Goal: Task Accomplishment & Management: Manage account settings

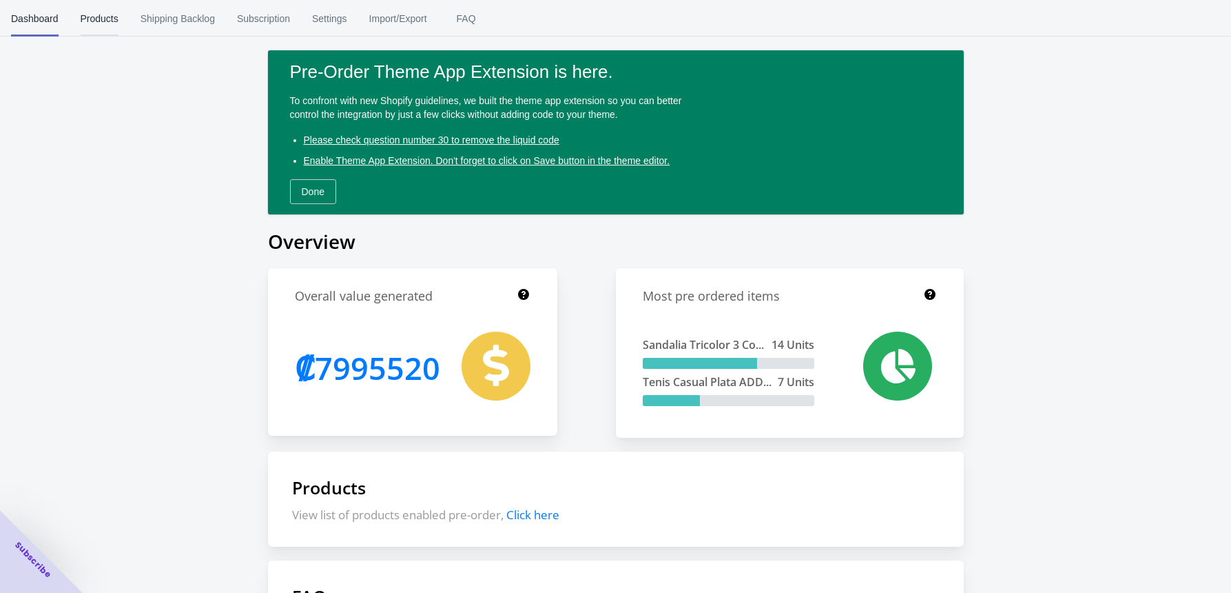
click at [109, 13] on span "Products" at bounding box center [100, 19] width 38 height 36
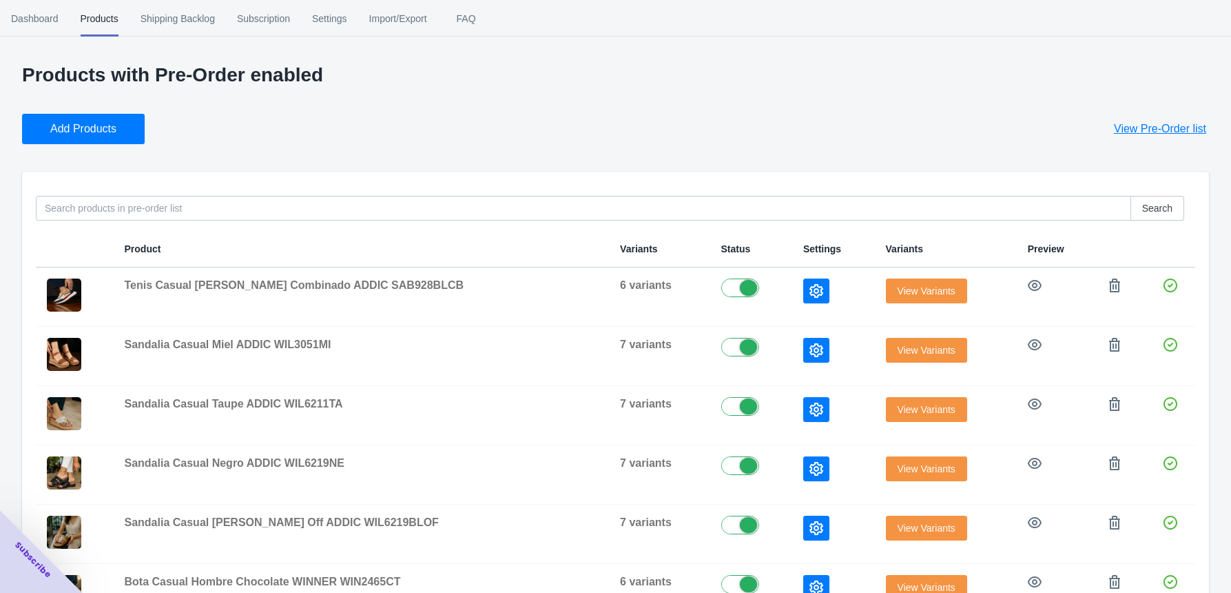
click at [104, 122] on span "Add Products" at bounding box center [83, 129] width 66 height 14
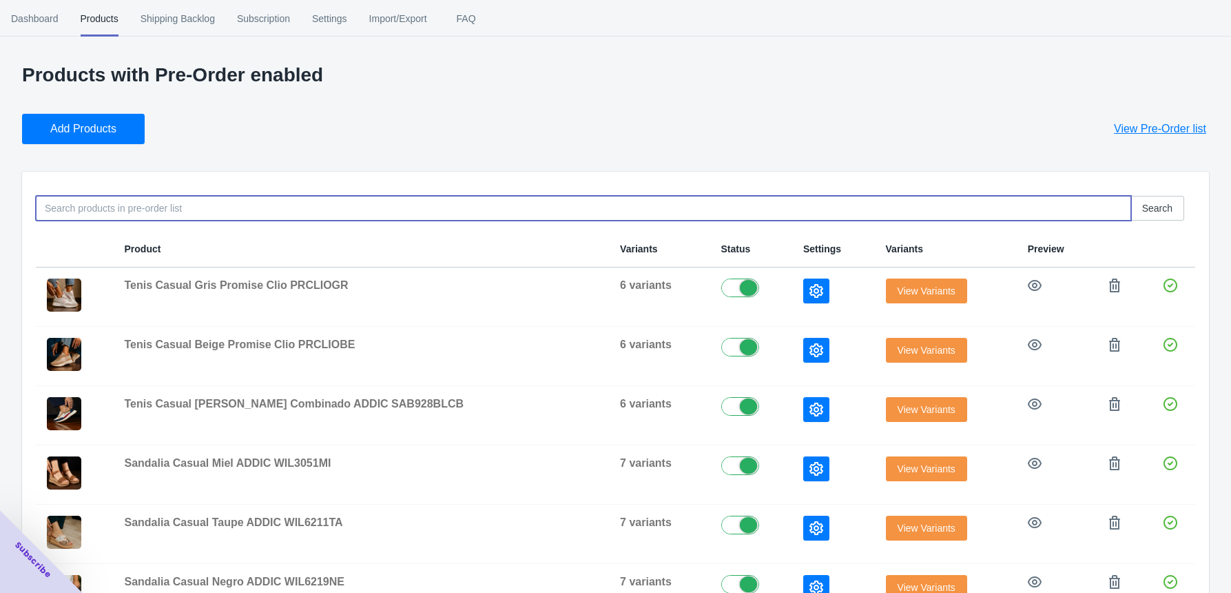
click at [105, 204] on input at bounding box center [584, 208] width 1096 height 25
click at [922, 287] on span "View Variants" at bounding box center [927, 290] width 58 height 11
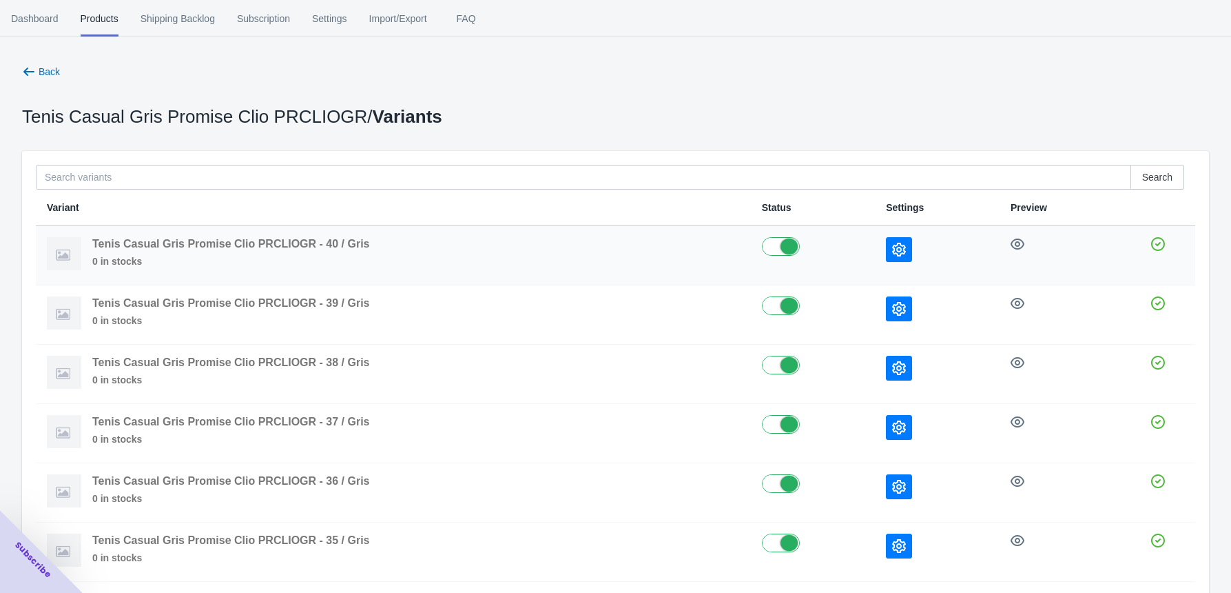
click at [906, 249] on button "button" at bounding box center [899, 249] width 26 height 25
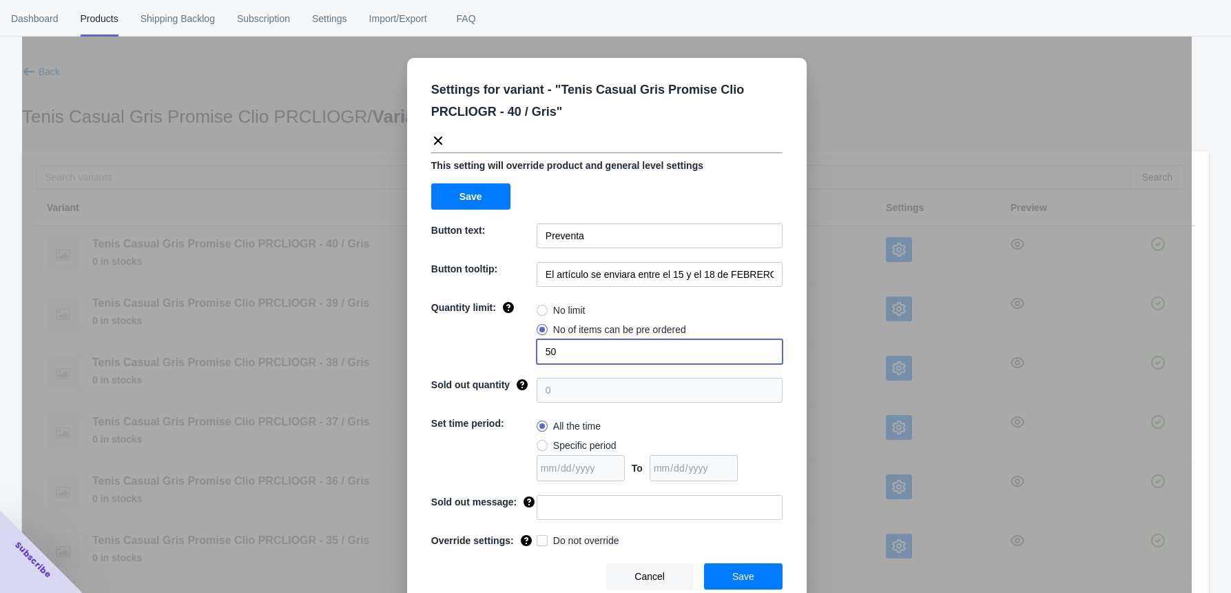
drag, startPoint x: 558, startPoint y: 351, endPoint x: 502, endPoint y: 360, distance: 57.2
click at [503, 360] on div "Quantity limit: No limit No of items can be pre ordered 50" at bounding box center [606, 331] width 351 height 63
type input "2"
drag, startPoint x: 635, startPoint y: 518, endPoint x: 627, endPoint y: 517, distance: 8.3
click at [634, 518] on input at bounding box center [660, 507] width 246 height 25
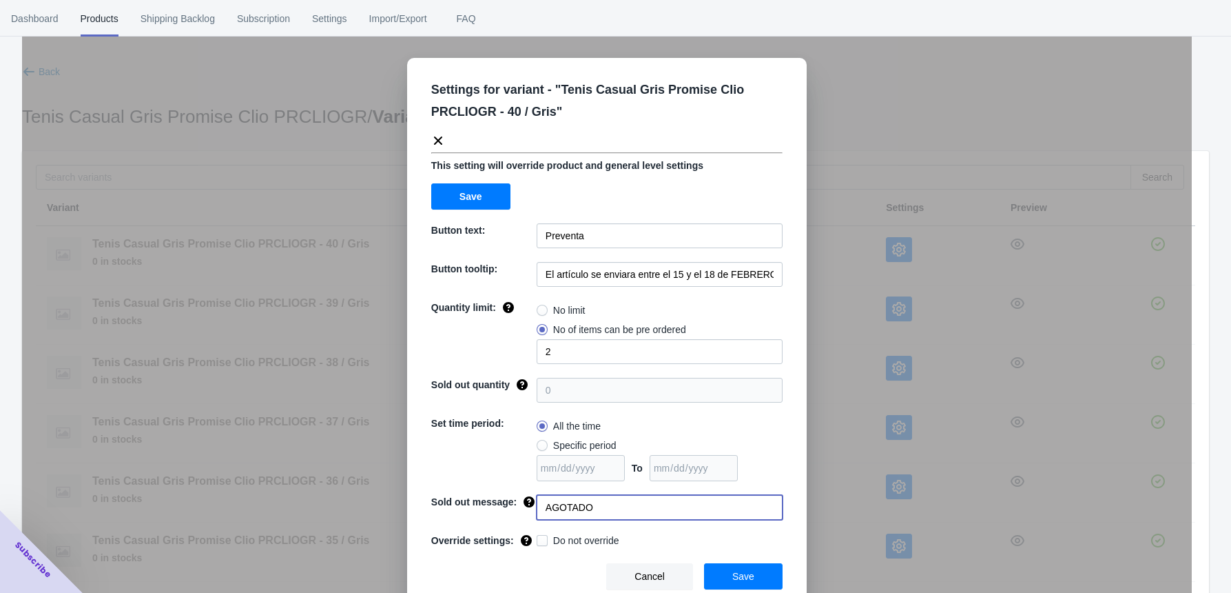
type input "AGOTADO"
click at [658, 568] on button "Cancel" at bounding box center [649, 576] width 87 height 26
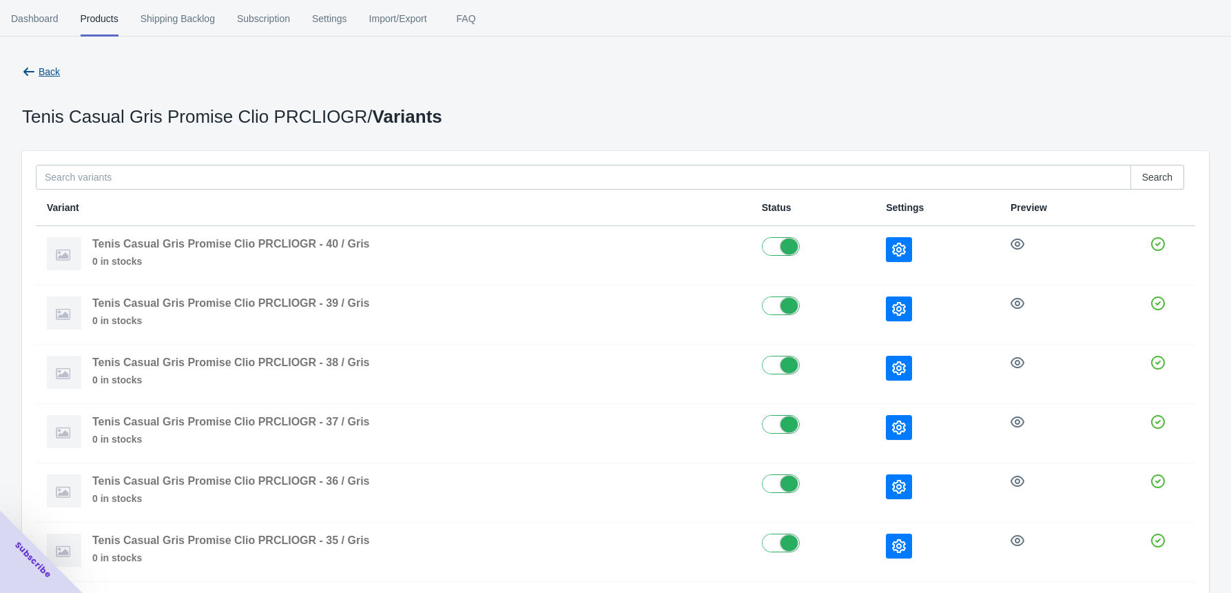
click at [25, 76] on icon "button" at bounding box center [29, 72] width 14 height 14
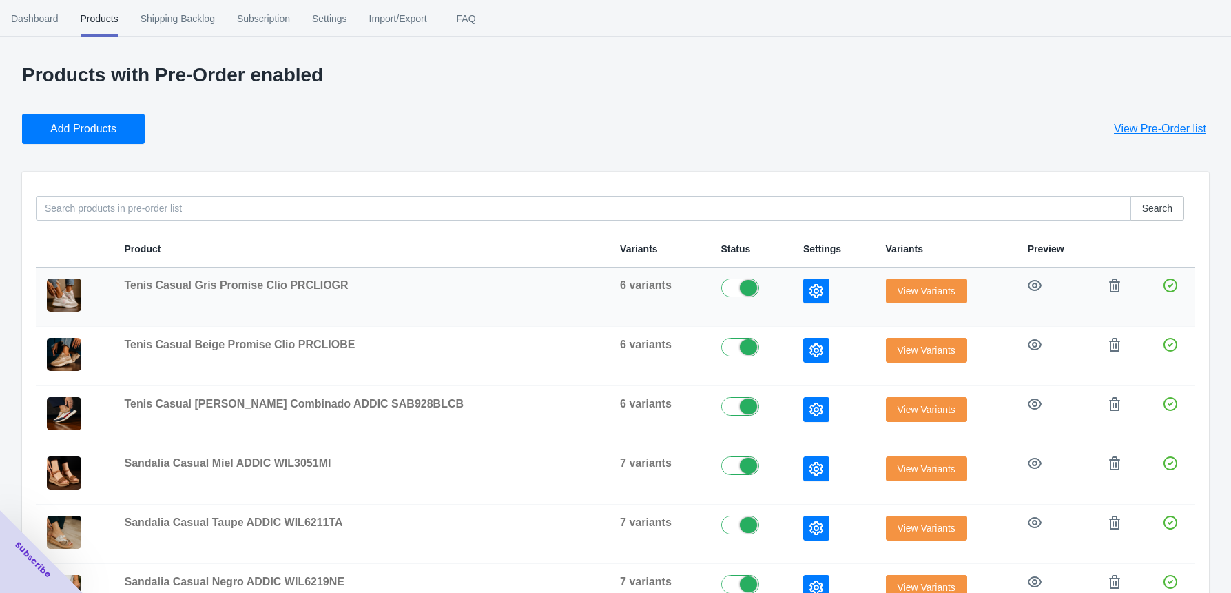
click at [804, 290] on button "button" at bounding box center [817, 290] width 26 height 25
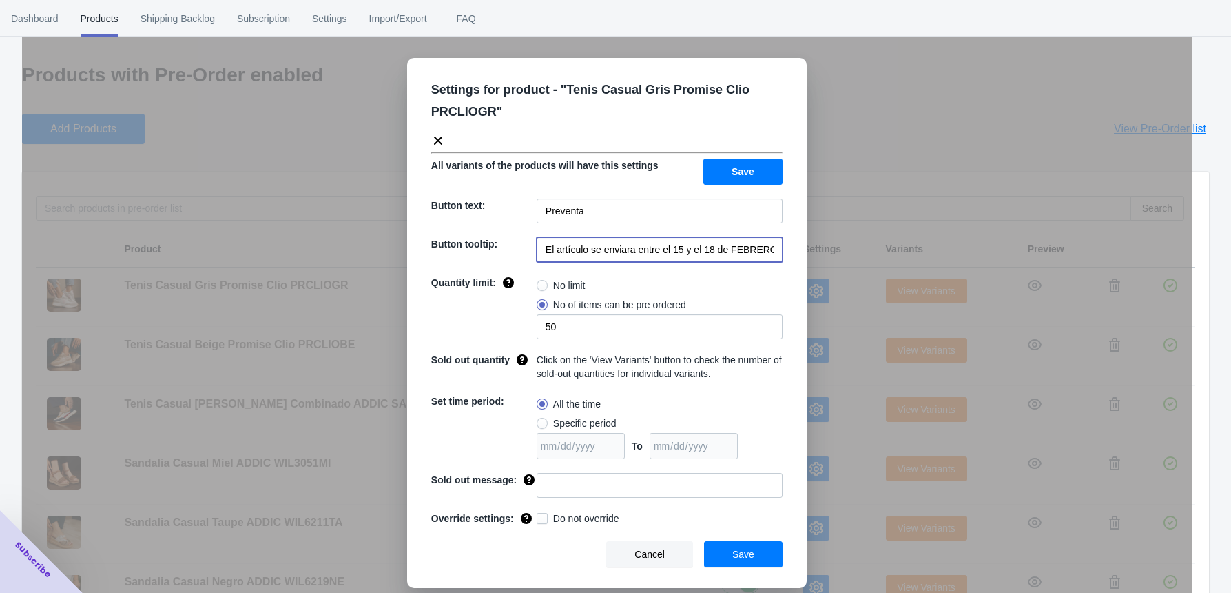
scroll to position [0, 28]
drag, startPoint x: 671, startPoint y: 252, endPoint x: 784, endPoint y: 254, distance: 113.7
click at [803, 254] on div "Settings for product - " Tenis Casual Gris Promise Clio PRCLIOGR " All variants…" at bounding box center [607, 323] width 400 height 530
click at [699, 254] on input "El artículo se enviara entre el 15 y el 18 de FEBRERO de 2023" at bounding box center [660, 249] width 246 height 25
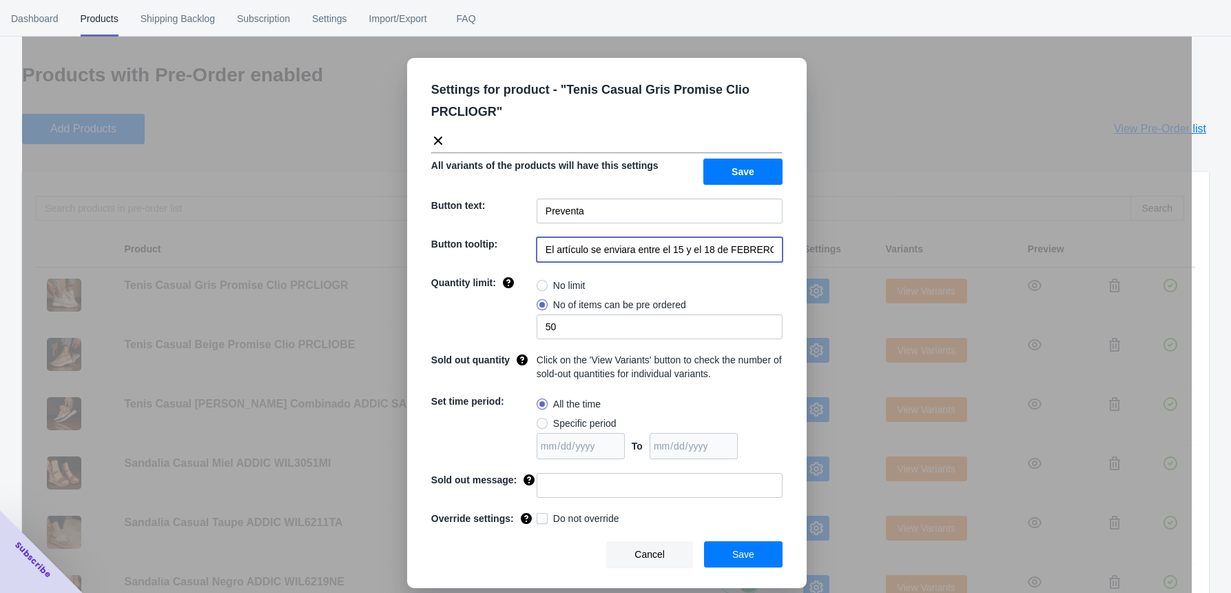
scroll to position [0, 28]
drag, startPoint x: 671, startPoint y: 249, endPoint x: 831, endPoint y: 249, distance: 160.6
click at [831, 249] on div "Settings for product - " Tenis Casual Gris Promise Clio PRCLIOGR " All variants…" at bounding box center [607, 330] width 1170 height 593
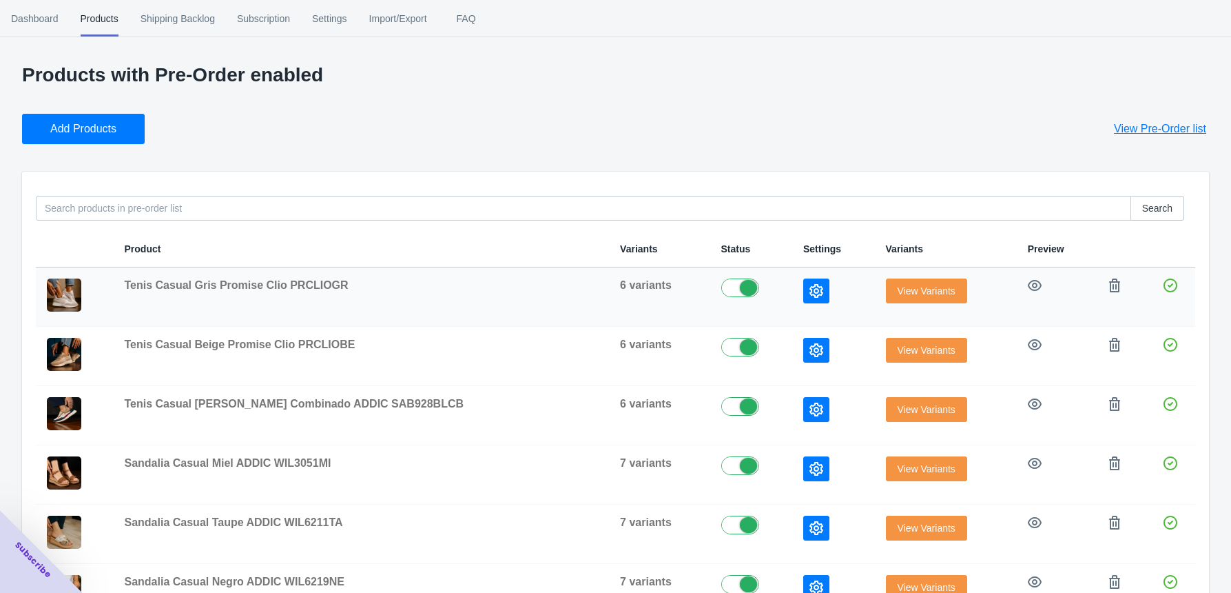
click at [810, 287] on icon "button" at bounding box center [817, 291] width 14 height 14
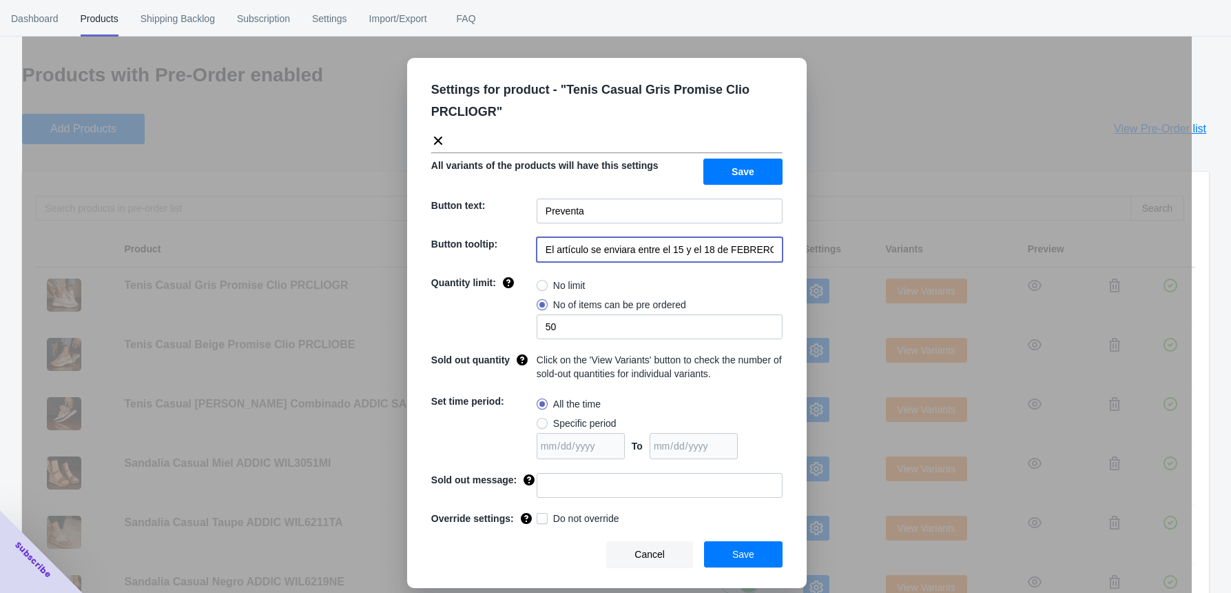
click at [673, 253] on input "El artículo se enviara entre el 15 y el 18 de FEBRERO de 2023" at bounding box center [660, 249] width 246 height 25
drag, startPoint x: 662, startPoint y: 252, endPoint x: 795, endPoint y: 245, distance: 132.5
click at [795, 245] on div "Settings for product - " Tenis Casual Gris Promise Clio PRCLIOGR " All variants…" at bounding box center [607, 323] width 400 height 530
drag, startPoint x: 765, startPoint y: 256, endPoint x: 535, endPoint y: 248, distance: 229.6
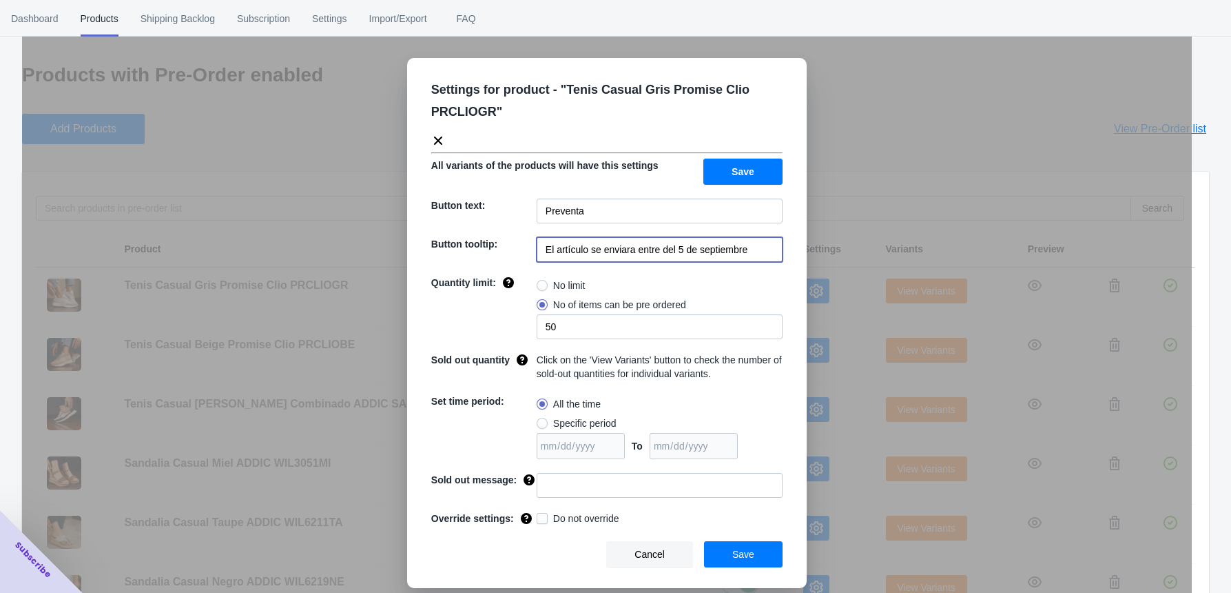
click at [535, 248] on div "Button tooltip: El artículo se enviara entre del 5 de septiembre" at bounding box center [606, 249] width 351 height 25
type input "El artículo se enviara entre del 5 de septiembre"
click at [552, 481] on input at bounding box center [660, 485] width 246 height 25
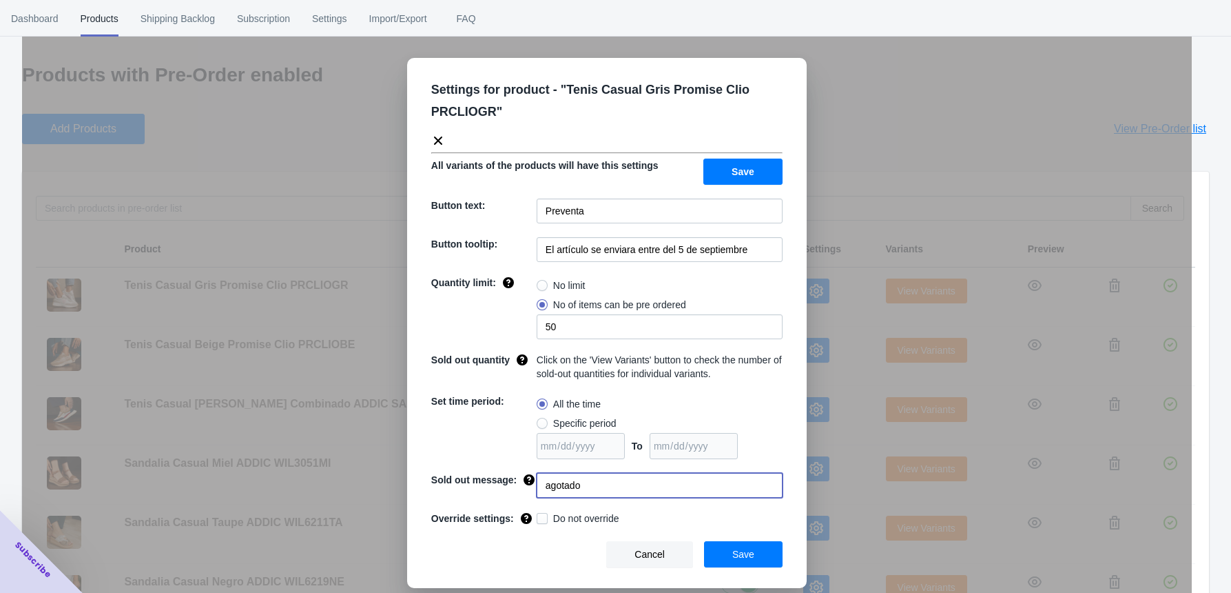
type input "agotado"
click at [770, 253] on input "El artículo se enviara entre del 5 de septiembre" at bounding box center [660, 249] width 246 height 25
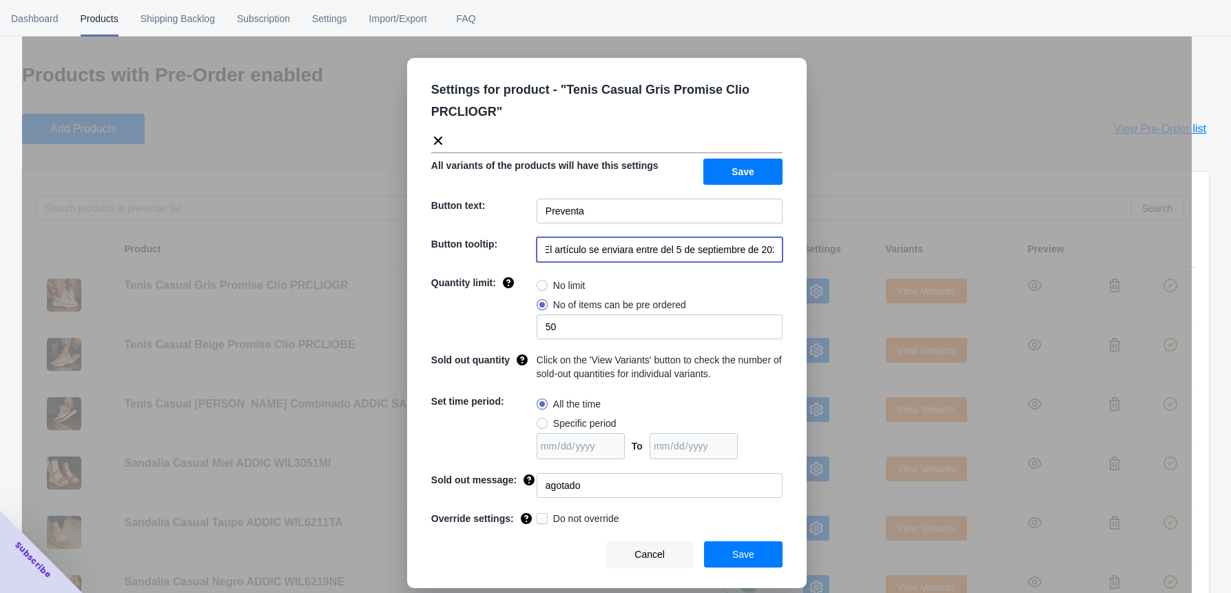
scroll to position [0, 7]
drag, startPoint x: 651, startPoint y: 248, endPoint x: 628, endPoint y: 251, distance: 22.2
click at [628, 251] on input "El artículo se enviara entre del 5 de septiembre de 2025" at bounding box center [660, 249] width 246 height 25
drag, startPoint x: 636, startPoint y: 251, endPoint x: 779, endPoint y: 253, distance: 143.4
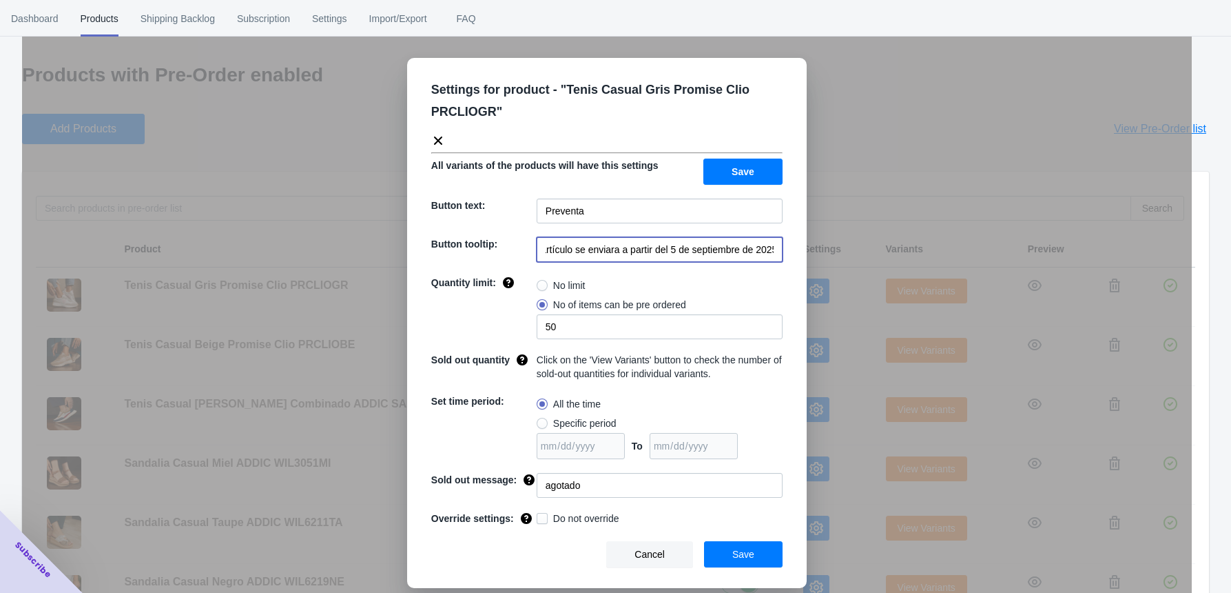
click at [779, 253] on input "El artículo se enviara a partir del 5 de septiembre de 2025" at bounding box center [660, 249] width 246 height 25
type input "El artículo se enviara a partir del 5 de septiembre de 2025"
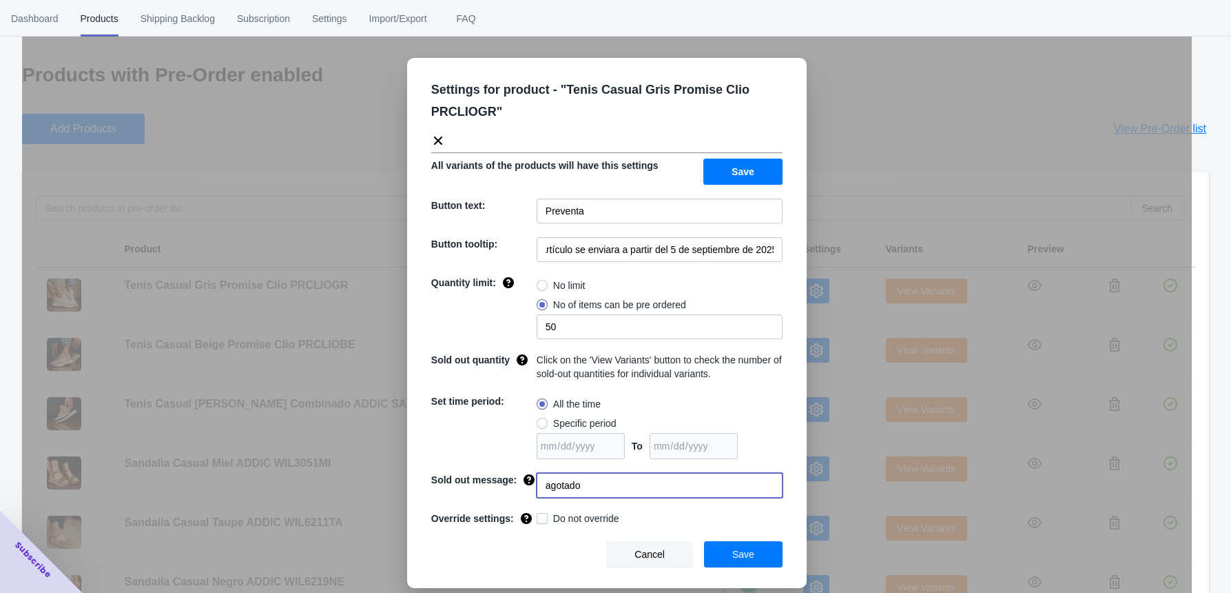
scroll to position [0, 0]
drag, startPoint x: 598, startPoint y: 487, endPoint x: 528, endPoint y: 476, distance: 71.0
click at [530, 477] on div "Sold out message: agotado" at bounding box center [606, 485] width 351 height 25
type input "AGOTADO"
click at [750, 557] on span "Save" at bounding box center [744, 554] width 22 height 11
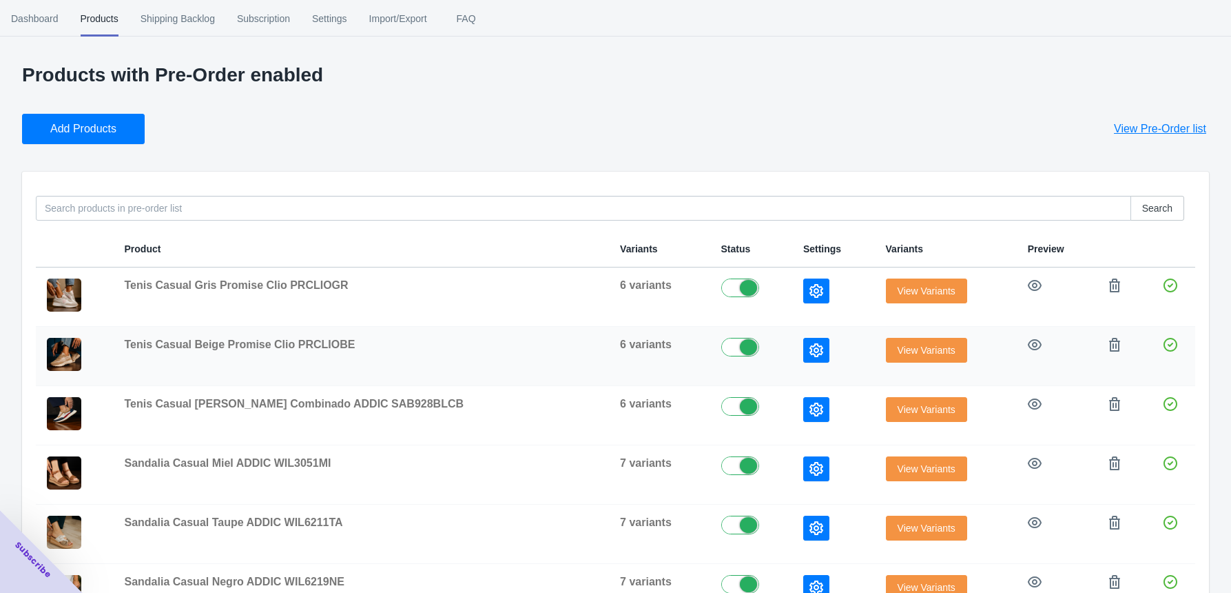
click at [804, 340] on button "button" at bounding box center [817, 350] width 26 height 25
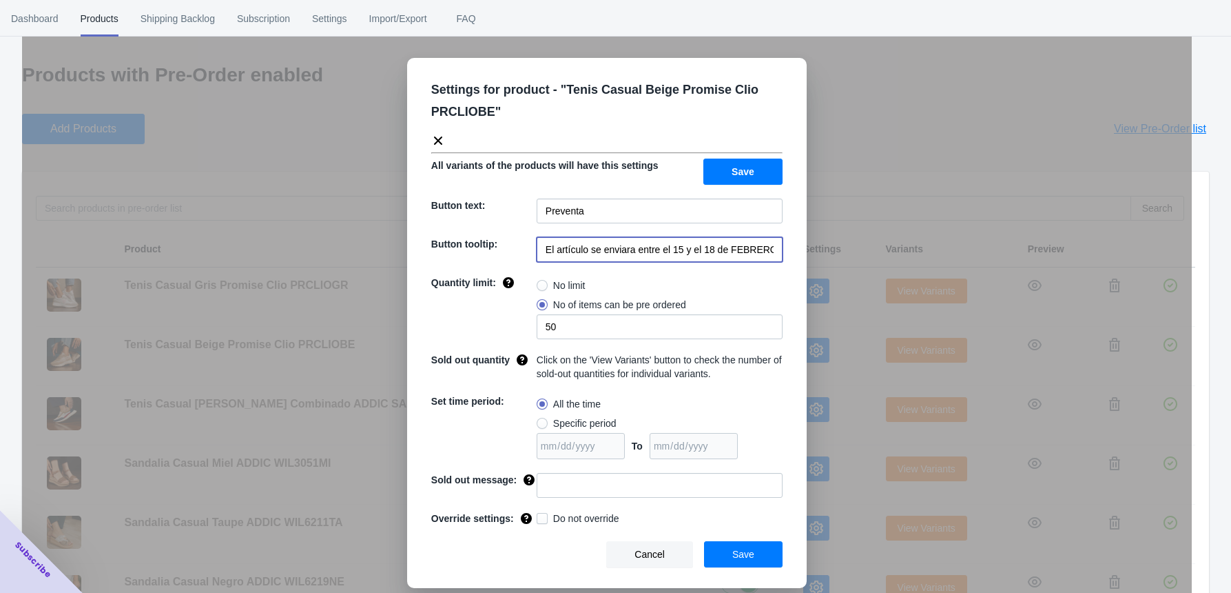
scroll to position [0, 28]
drag, startPoint x: 635, startPoint y: 252, endPoint x: 817, endPoint y: 254, distance: 181.9
click at [817, 254] on div "Settings for product - " Tenis Casual Beige Promise Clio PRCLIOBE " All variant…" at bounding box center [607, 330] width 1170 height 593
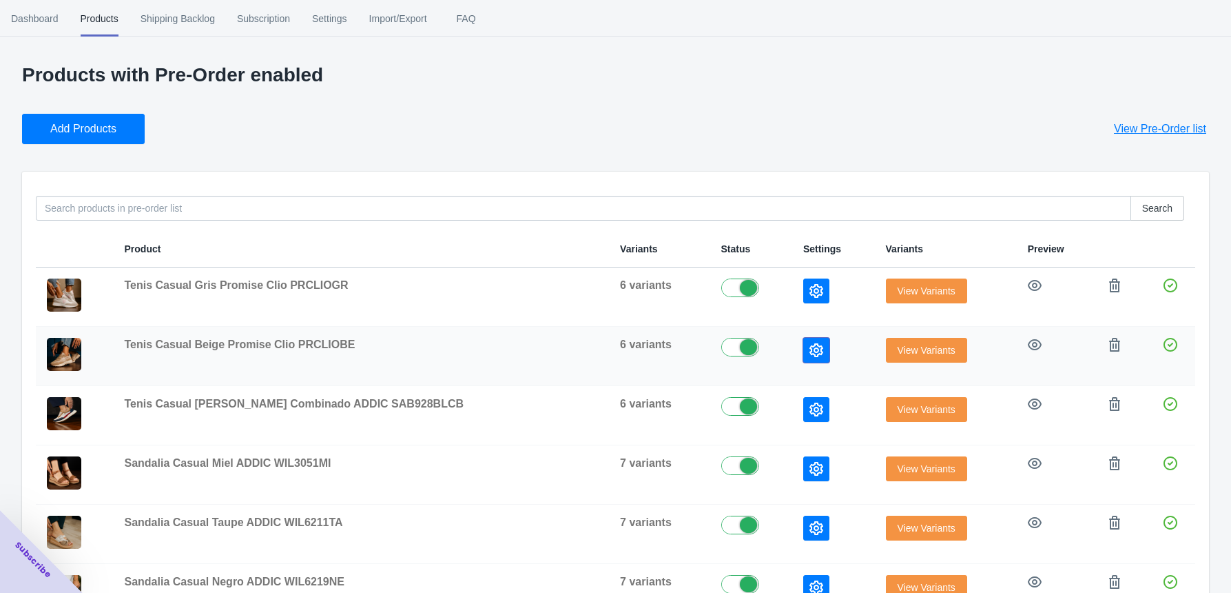
click at [810, 347] on icon "button" at bounding box center [817, 350] width 14 height 14
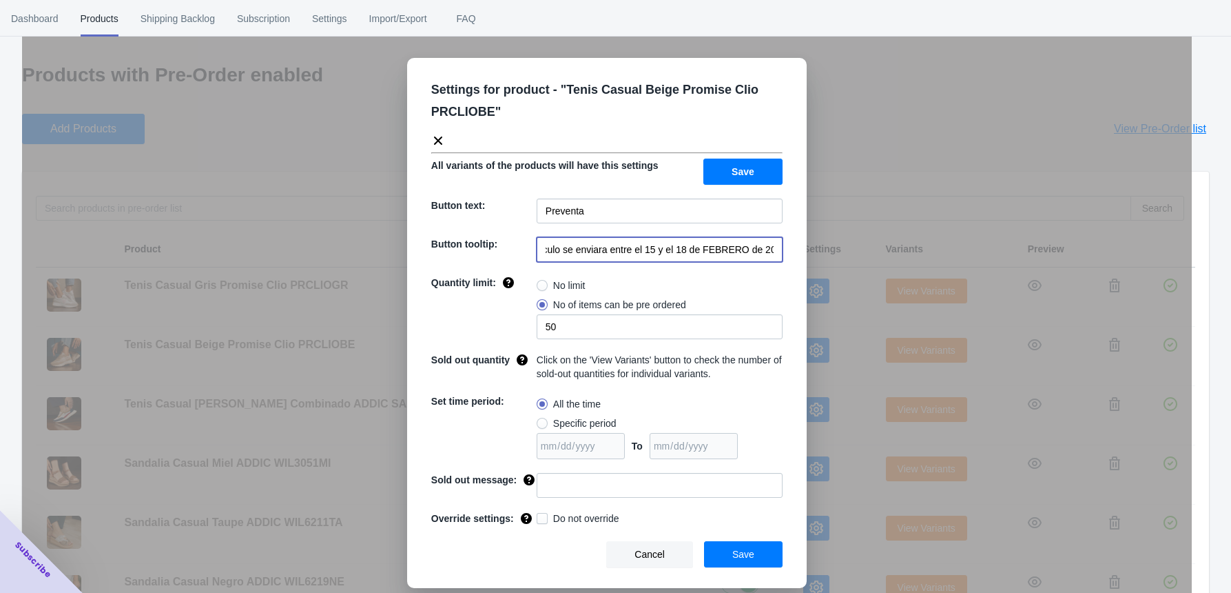
drag, startPoint x: 635, startPoint y: 248, endPoint x: 795, endPoint y: 248, distance: 159.9
click at [795, 248] on div "Settings for product - " Tenis Casual Beige Promise Clio PRCLIOBE " All variant…" at bounding box center [607, 323] width 400 height 530
paste input "a partir del 5 de septiembre de 2025"
type input "El artículo se enviara a partir del 5 de septiembre de 2025"
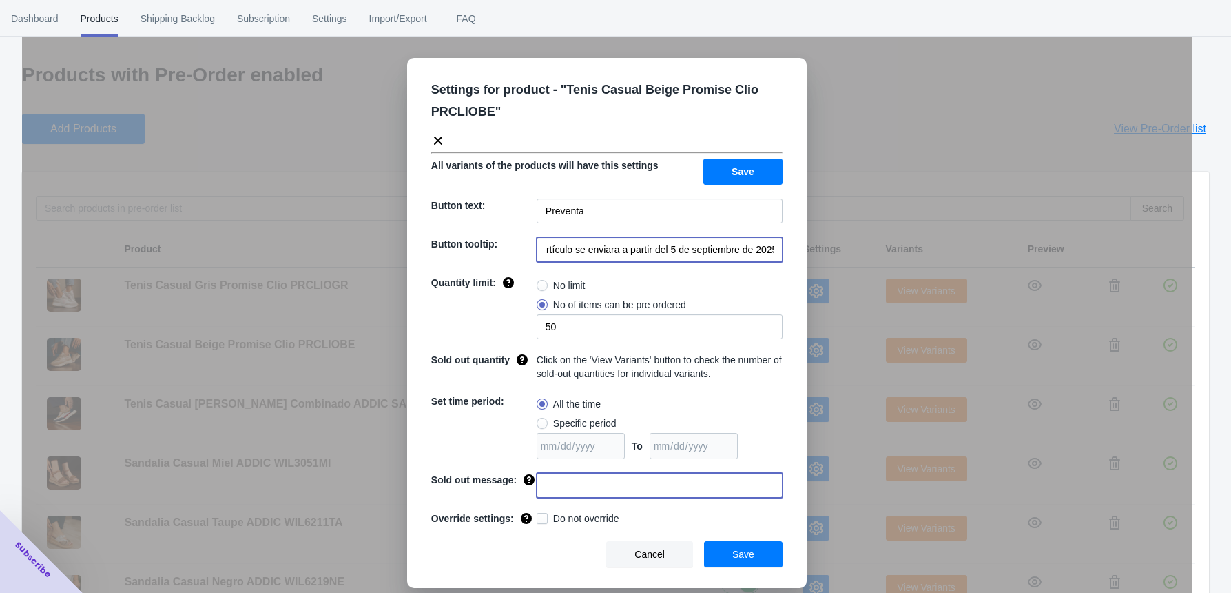
drag, startPoint x: 598, startPoint y: 489, endPoint x: 598, endPoint y: 480, distance: 8.3
click at [598, 489] on input at bounding box center [660, 485] width 246 height 25
type input "AGOTADO"
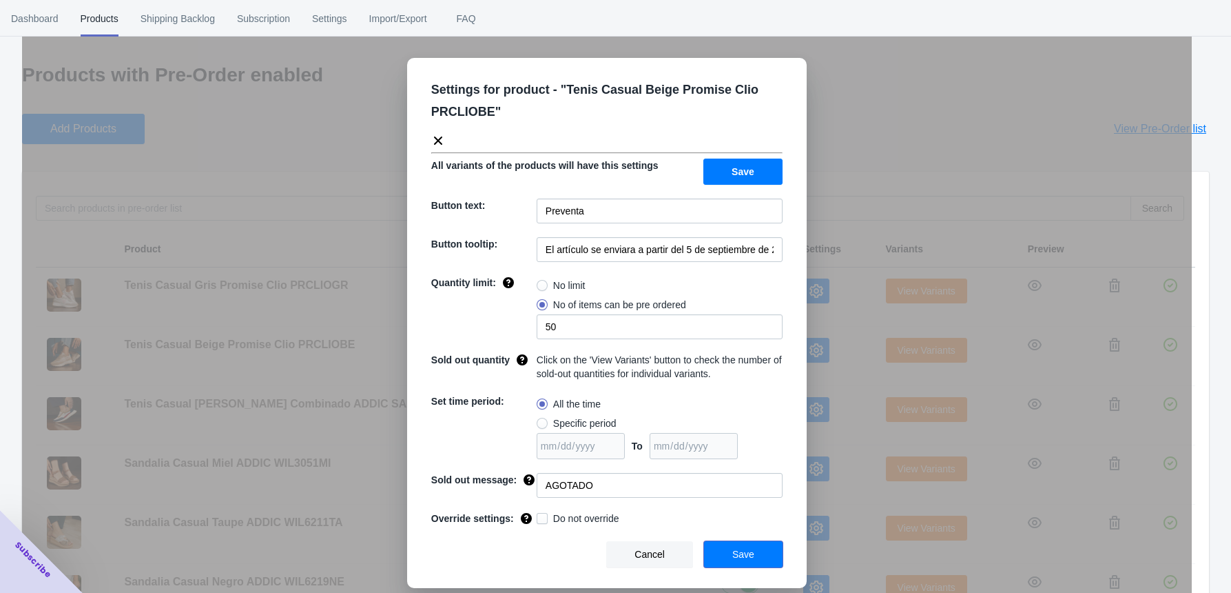
click at [746, 555] on span "Save" at bounding box center [744, 554] width 22 height 11
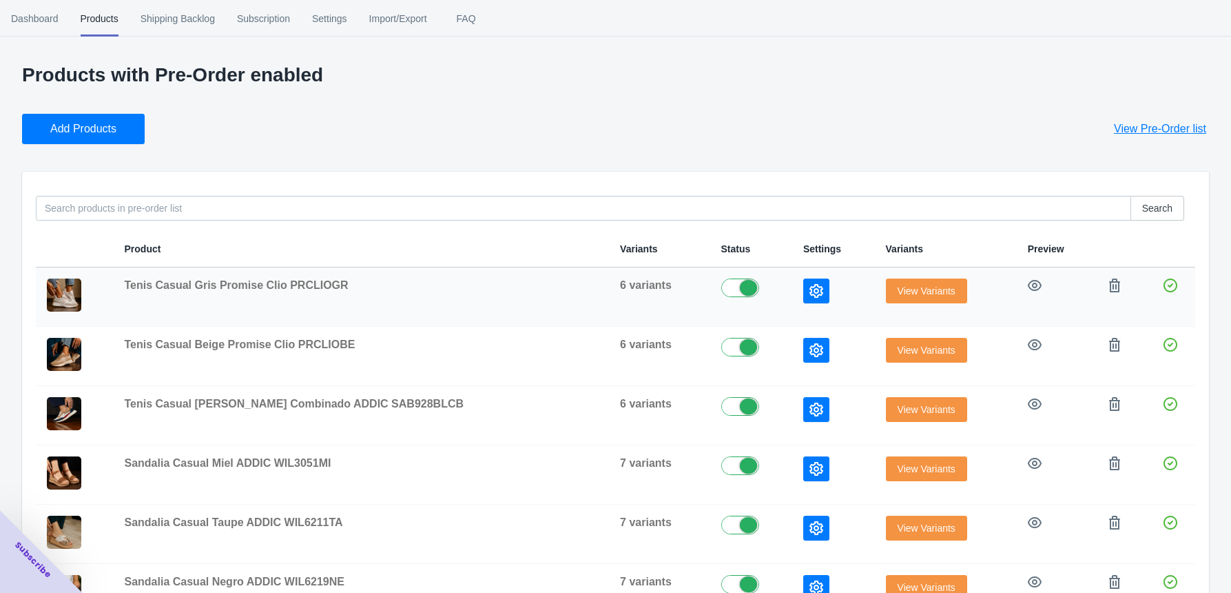
click at [898, 296] on span "View Variants" at bounding box center [927, 290] width 58 height 11
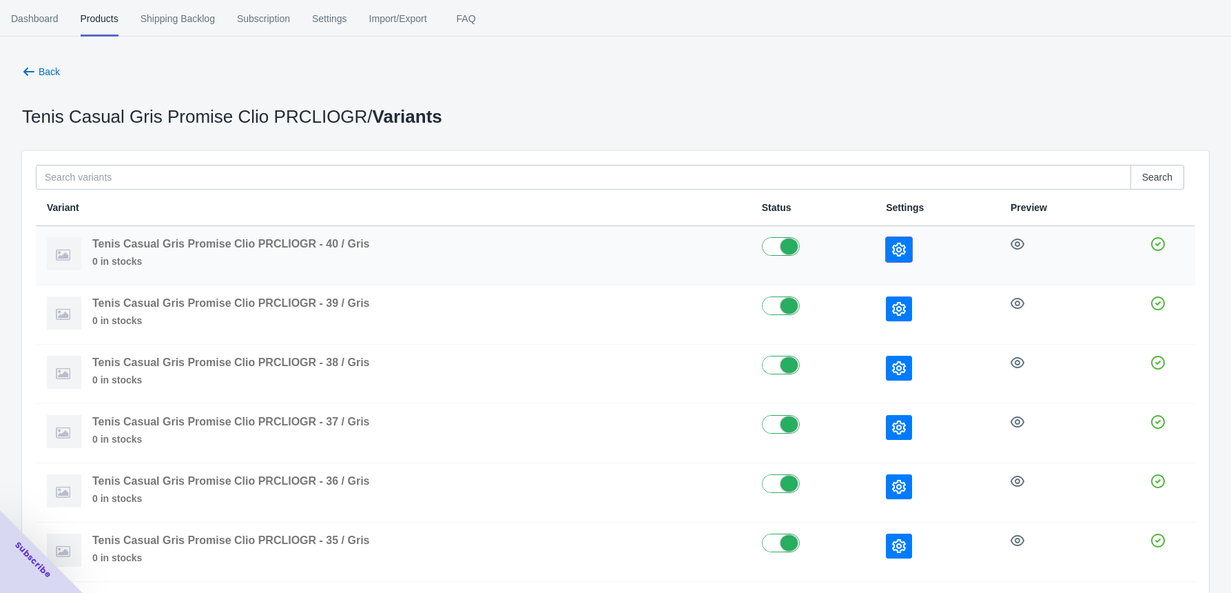
click at [897, 247] on icon "button" at bounding box center [899, 250] width 14 height 14
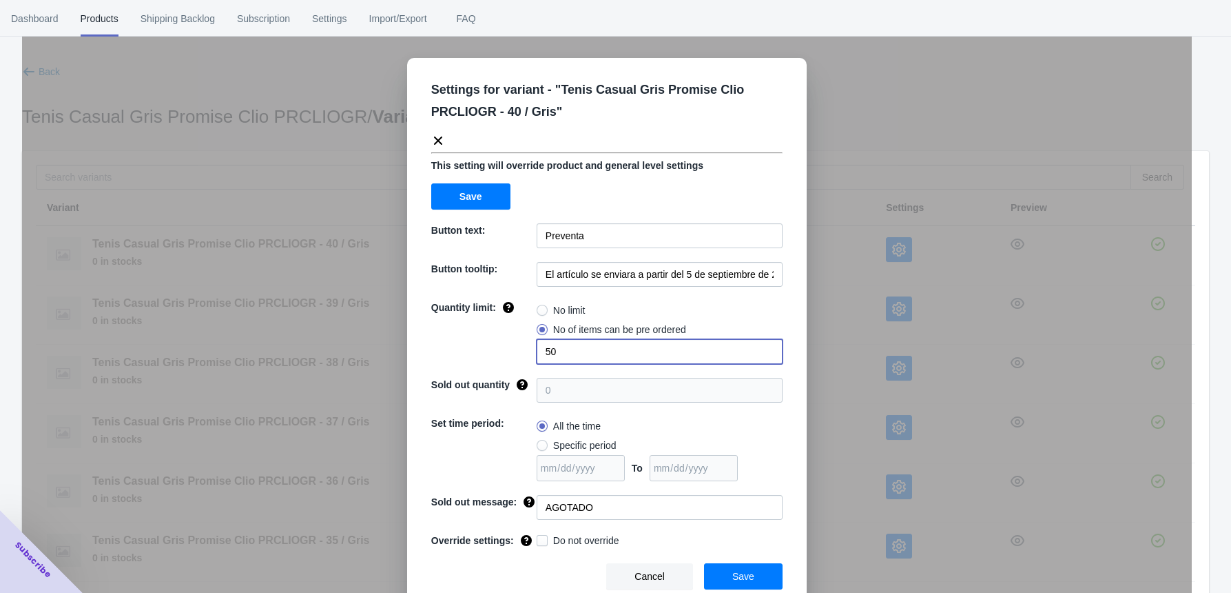
drag, startPoint x: 565, startPoint y: 345, endPoint x: 488, endPoint y: 354, distance: 77.6
click at [493, 354] on div "Quantity limit: No limit No of items can be pre ordered 50" at bounding box center [606, 331] width 351 height 63
type input "2"
click at [733, 571] on span "Save" at bounding box center [744, 576] width 22 height 11
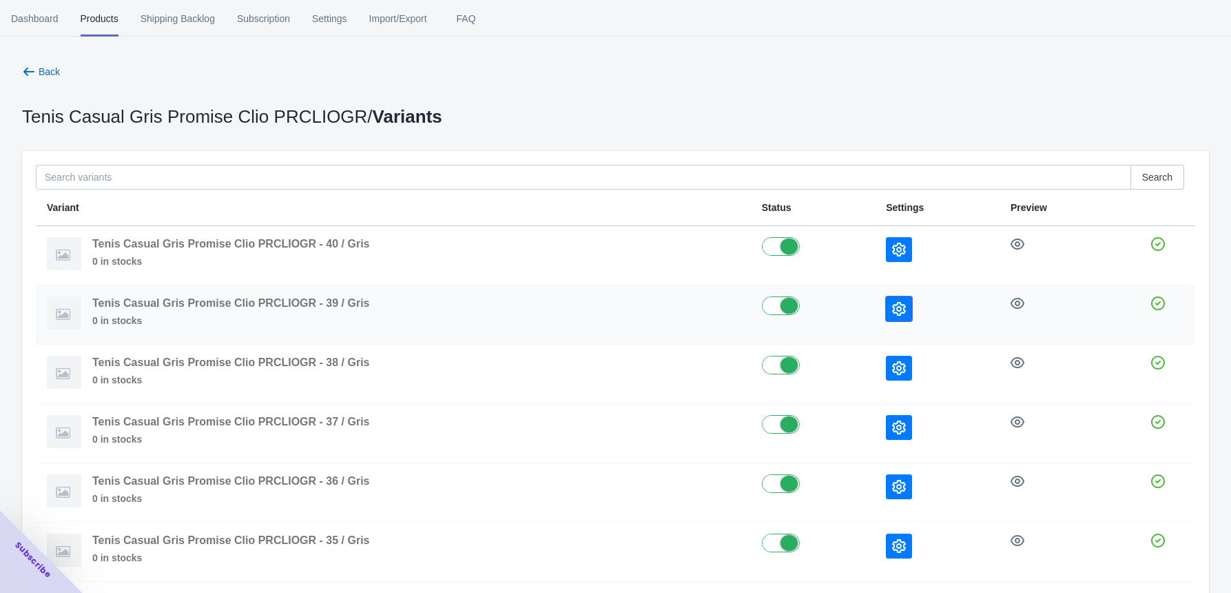
click at [892, 304] on icon "button" at bounding box center [899, 309] width 14 height 14
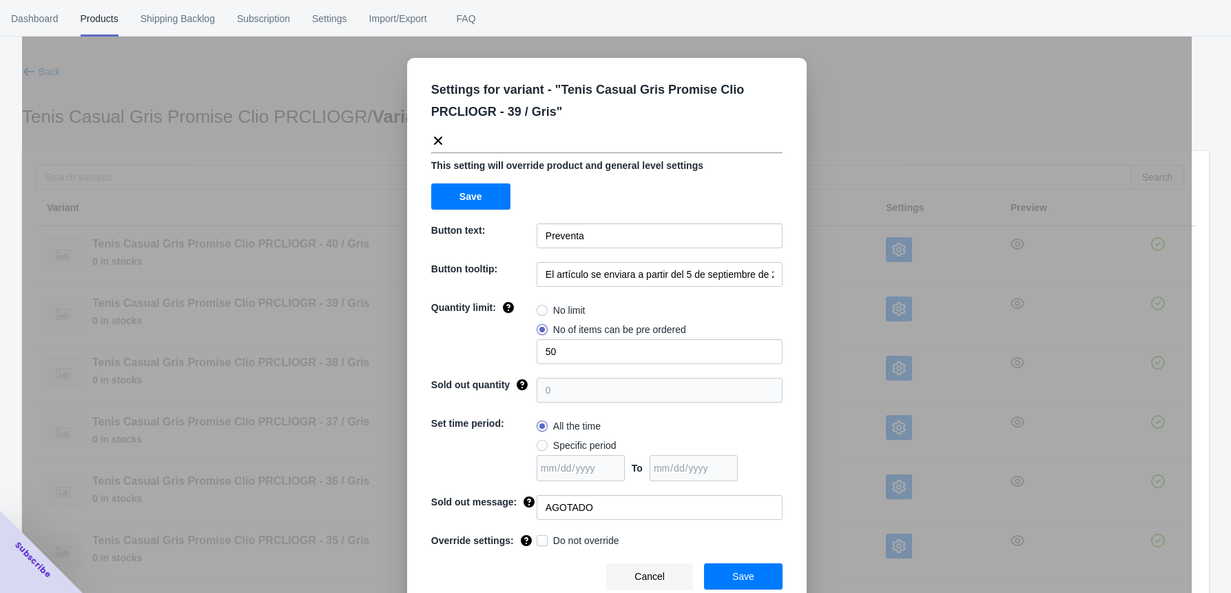
click at [549, 363] on div "Settings for variant - " Tenis Casual Gris Promise Clio PRCLIOGR - 39 / Gris " …" at bounding box center [607, 334] width 400 height 552
click at [549, 362] on input "50" at bounding box center [660, 351] width 246 height 25
drag, startPoint x: 550, startPoint y: 355, endPoint x: 507, endPoint y: 359, distance: 42.9
click at [507, 359] on div "Quantity limit: No limit No of items can be pre ordered 50" at bounding box center [606, 331] width 351 height 63
type input "3"
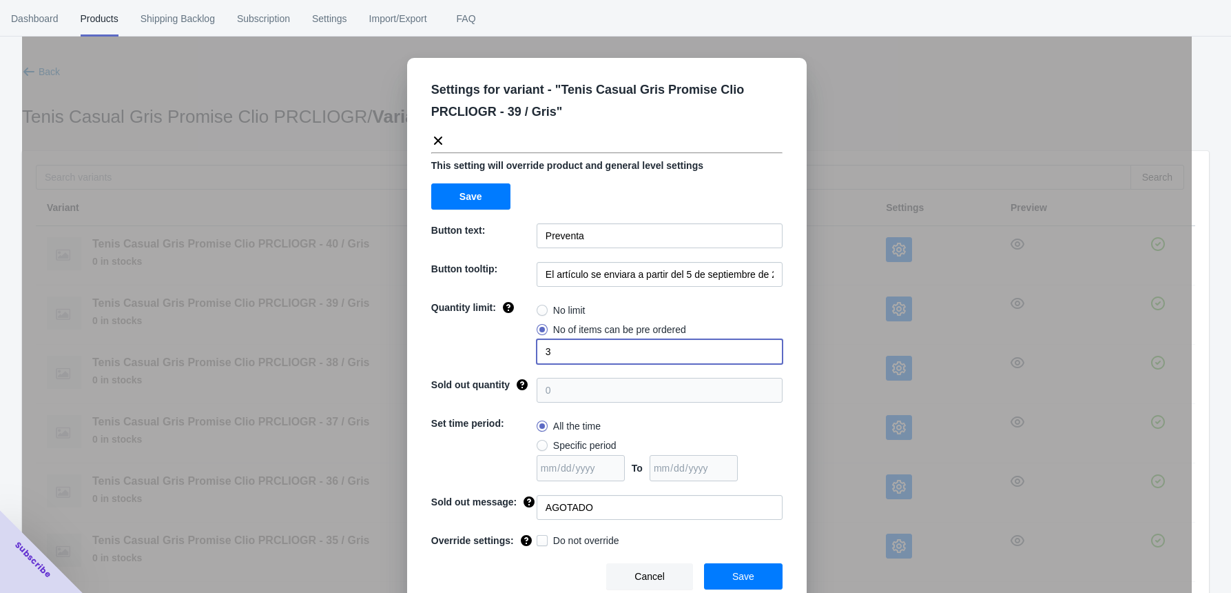
click at [735, 571] on span "Save" at bounding box center [744, 576] width 22 height 11
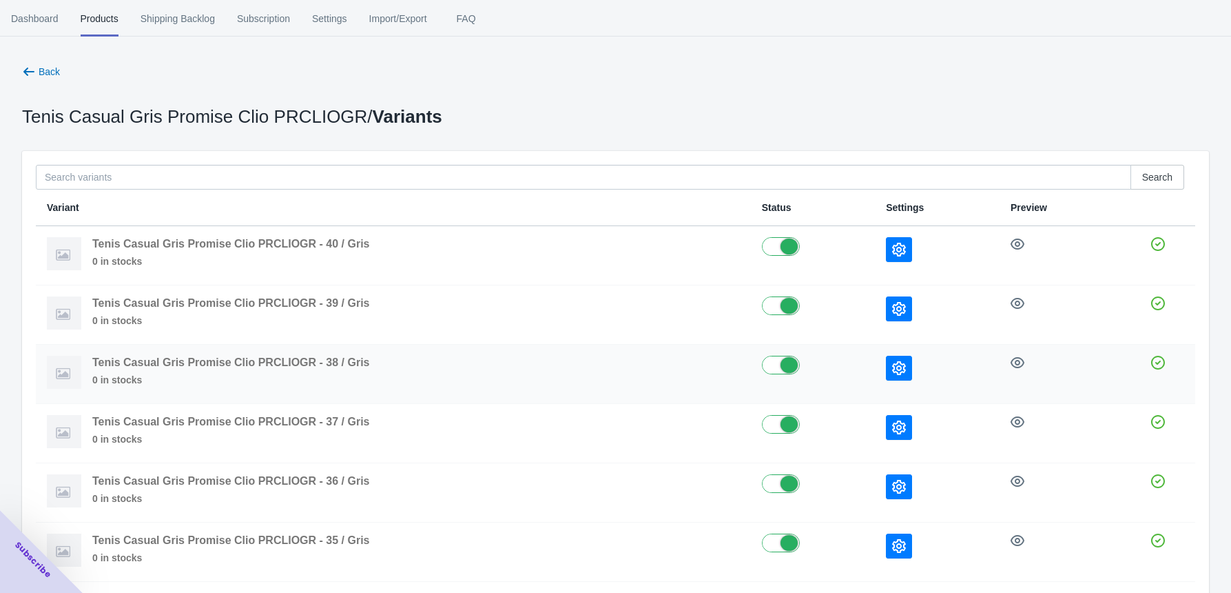
click at [898, 365] on icon "button" at bounding box center [899, 368] width 14 height 14
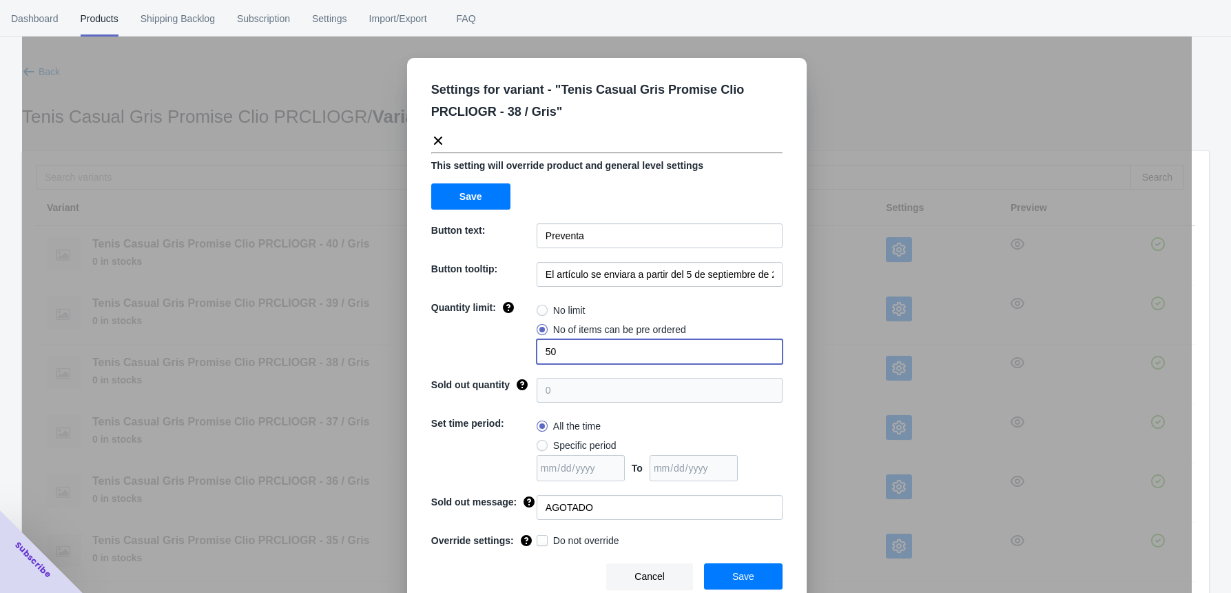
drag, startPoint x: 566, startPoint y: 354, endPoint x: 516, endPoint y: 354, distance: 49.6
click at [517, 354] on div "Quantity limit: No limit No of items can be pre ordered 50" at bounding box center [606, 331] width 351 height 63
type input "3"
click at [759, 571] on button "Save" at bounding box center [743, 576] width 79 height 26
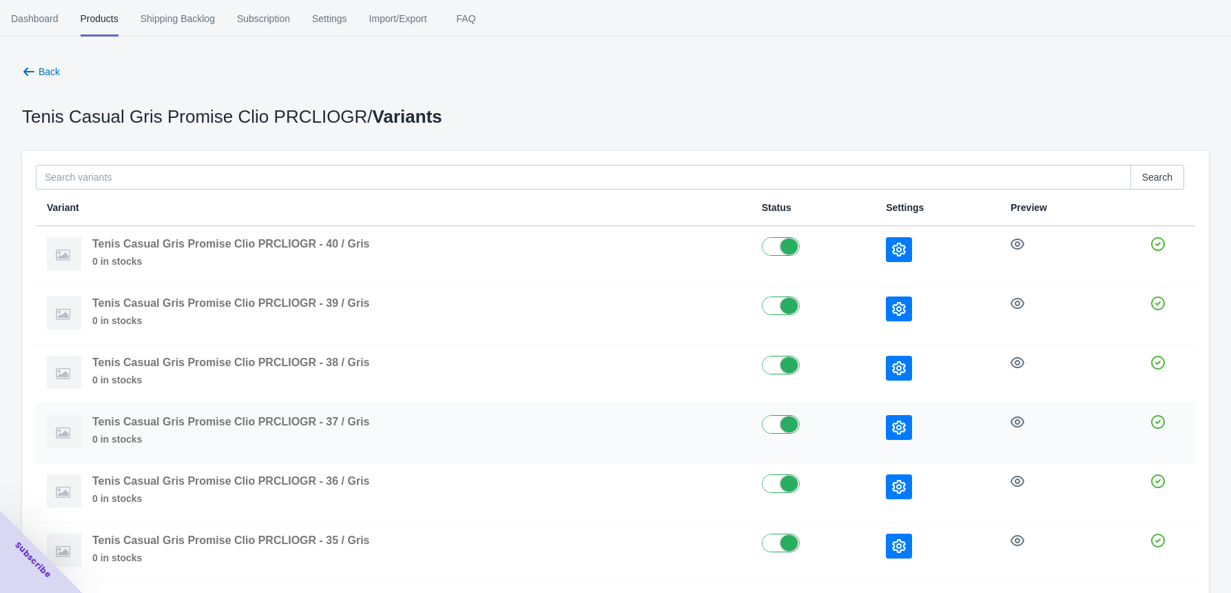
click at [892, 425] on icon "button" at bounding box center [899, 427] width 14 height 14
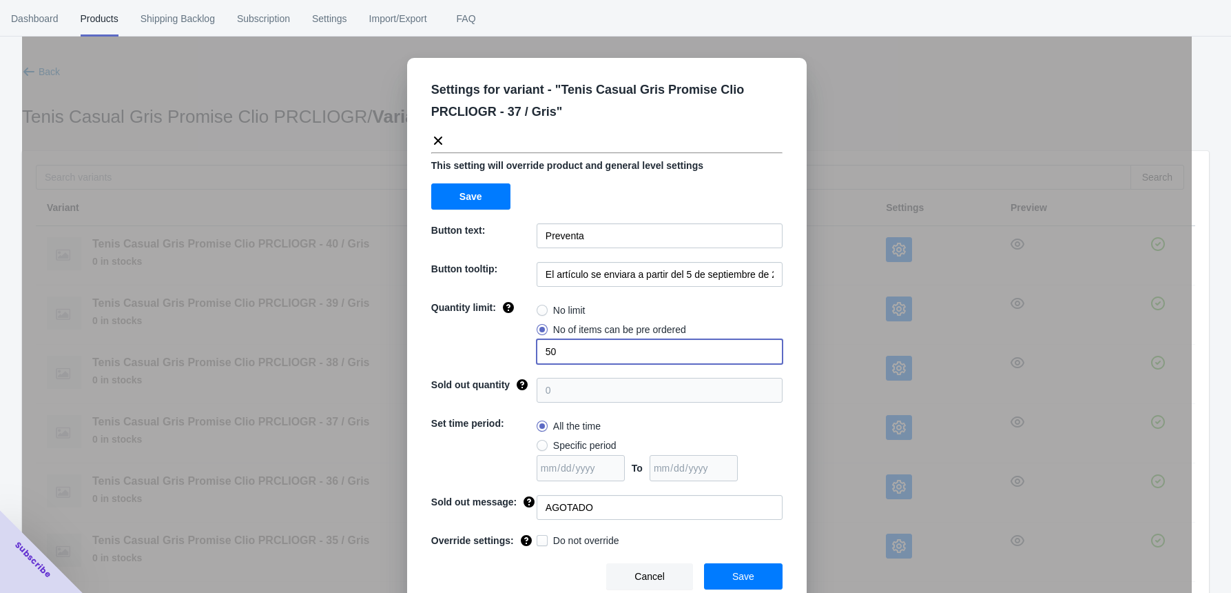
drag, startPoint x: 571, startPoint y: 354, endPoint x: 466, endPoint y: 334, distance: 107.4
click at [493, 350] on div "Quantity limit: No limit No of items can be pre ordered 50" at bounding box center [606, 331] width 351 height 63
type input "3"
click at [735, 571] on span "Save" at bounding box center [744, 576] width 22 height 11
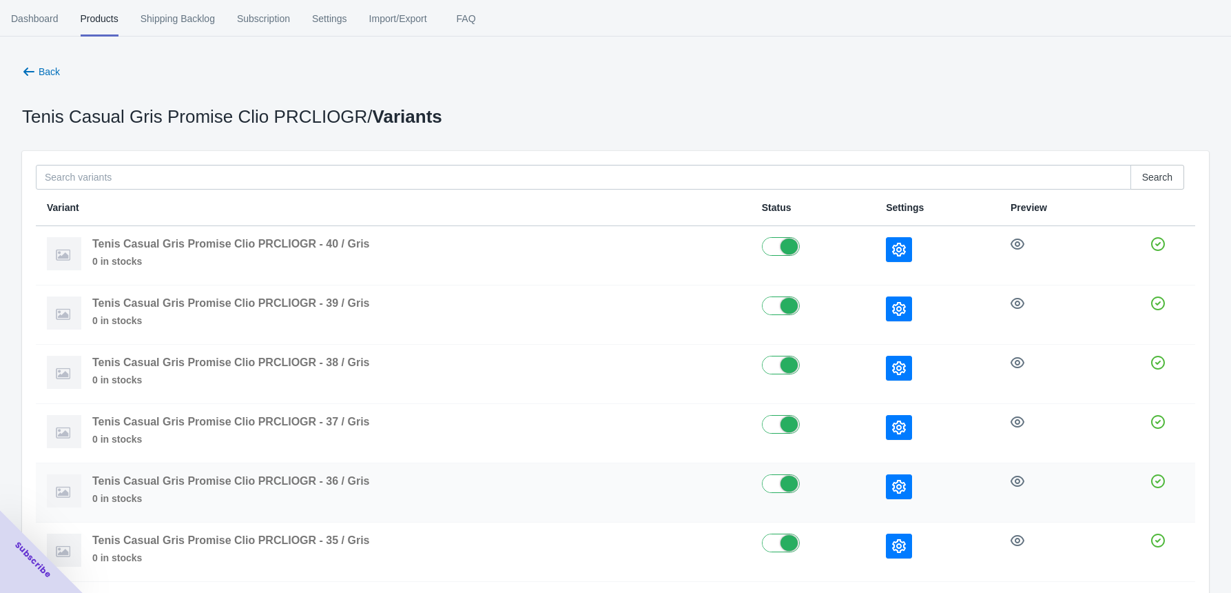
click at [893, 488] on icon "button" at bounding box center [899, 487] width 14 height 14
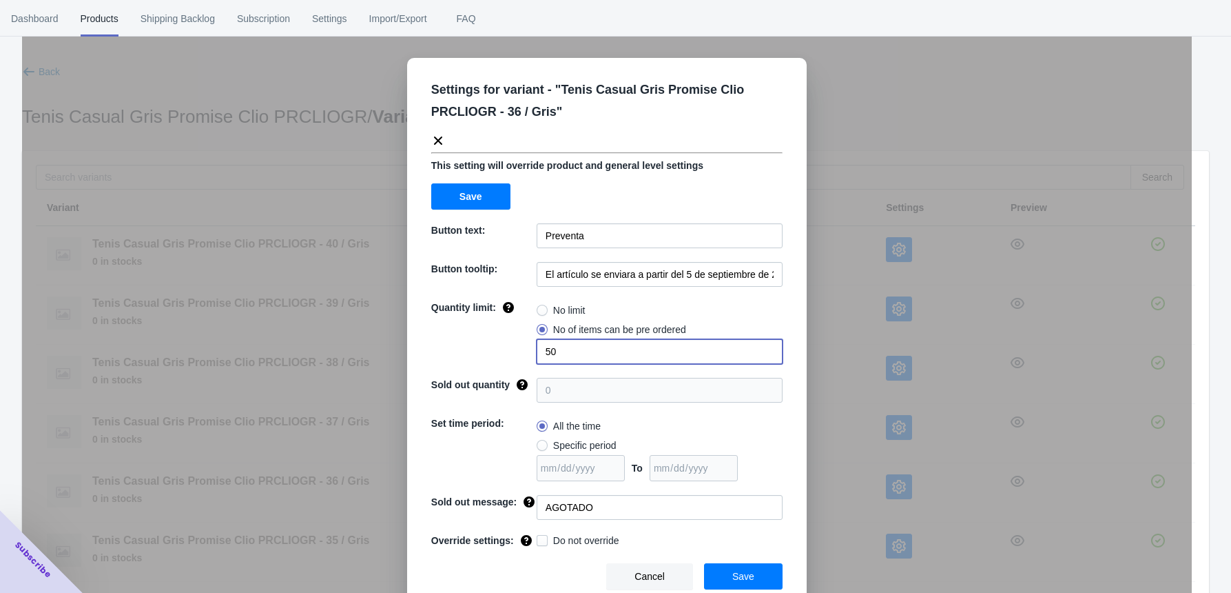
drag, startPoint x: 576, startPoint y: 354, endPoint x: 533, endPoint y: 352, distance: 43.5
click at [537, 353] on input "50" at bounding box center [660, 351] width 246 height 25
type input "1"
click at [739, 573] on span "Save" at bounding box center [744, 576] width 22 height 11
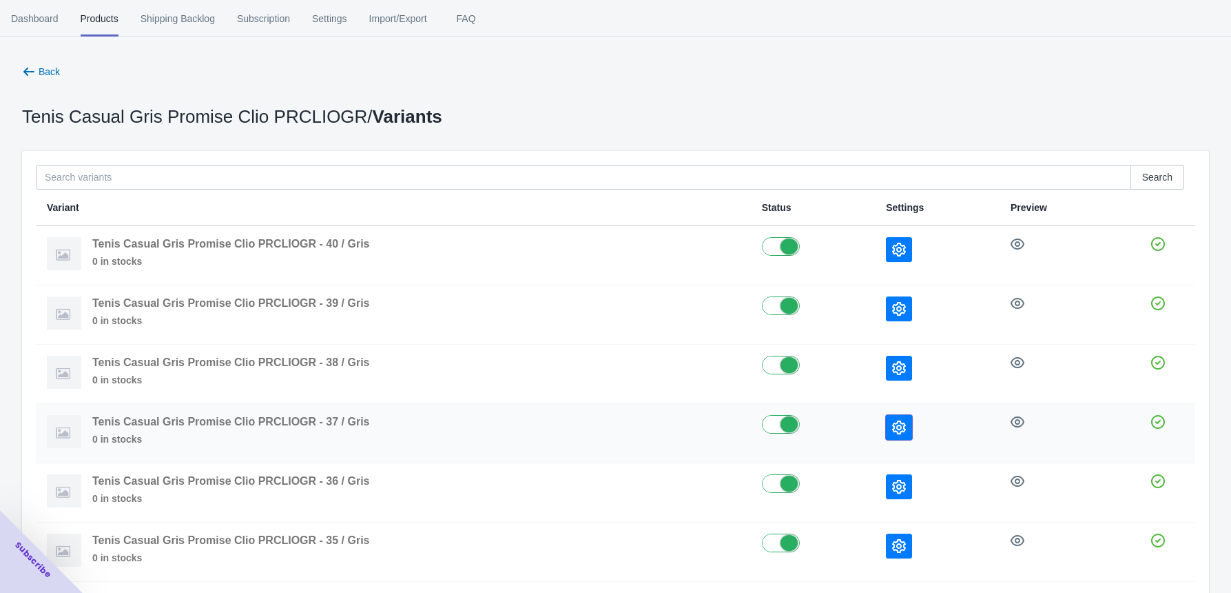
click at [897, 427] on icon "button" at bounding box center [899, 427] width 14 height 14
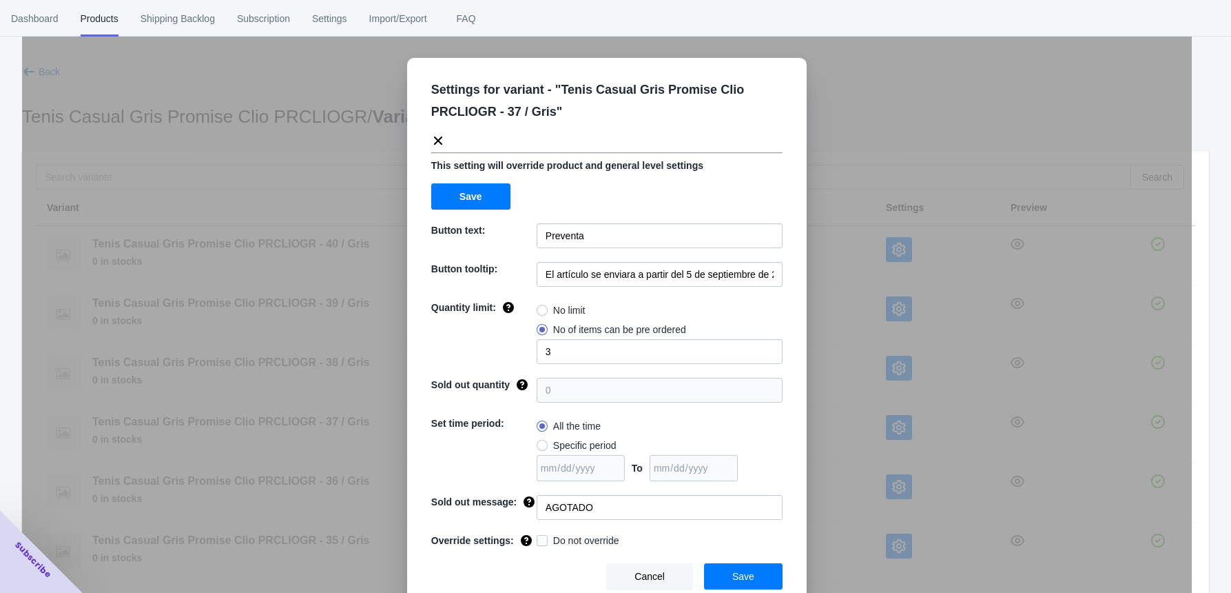
click at [850, 443] on div "Settings for variant - " Tenis Casual Gris Promise Clio PRCLIOGR - 37 / Gris " …" at bounding box center [607, 330] width 1170 height 593
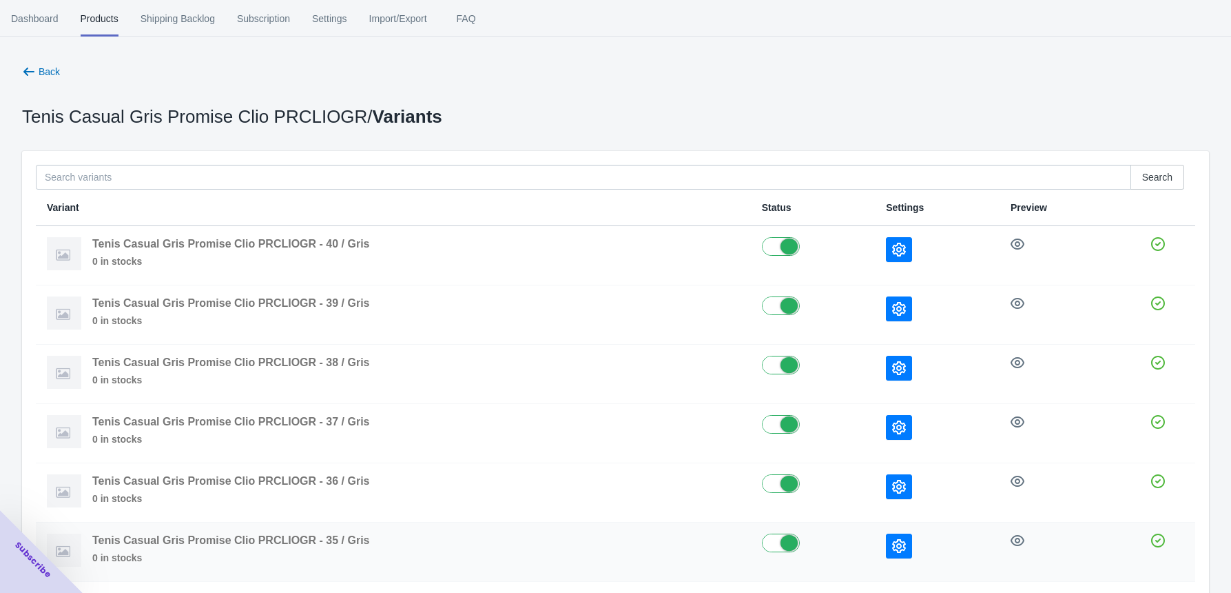
click at [777, 544] on label at bounding box center [813, 541] width 102 height 17
checkbox input "false"
click at [39, 73] on span "Back" at bounding box center [49, 71] width 21 height 11
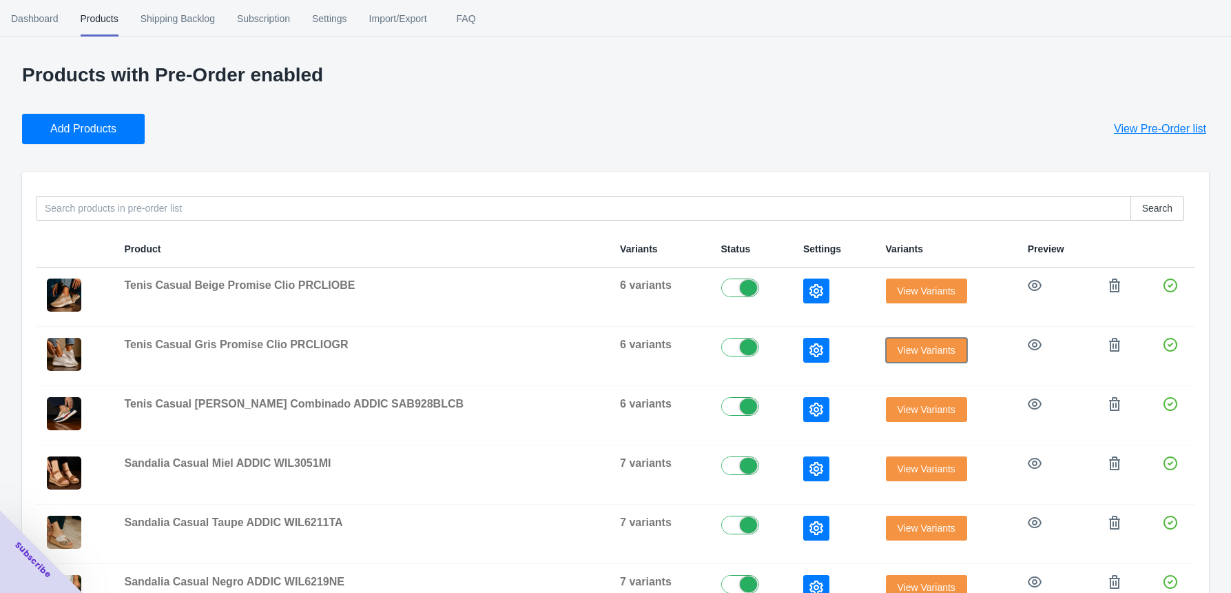
click at [898, 345] on span "View Variants" at bounding box center [927, 350] width 58 height 11
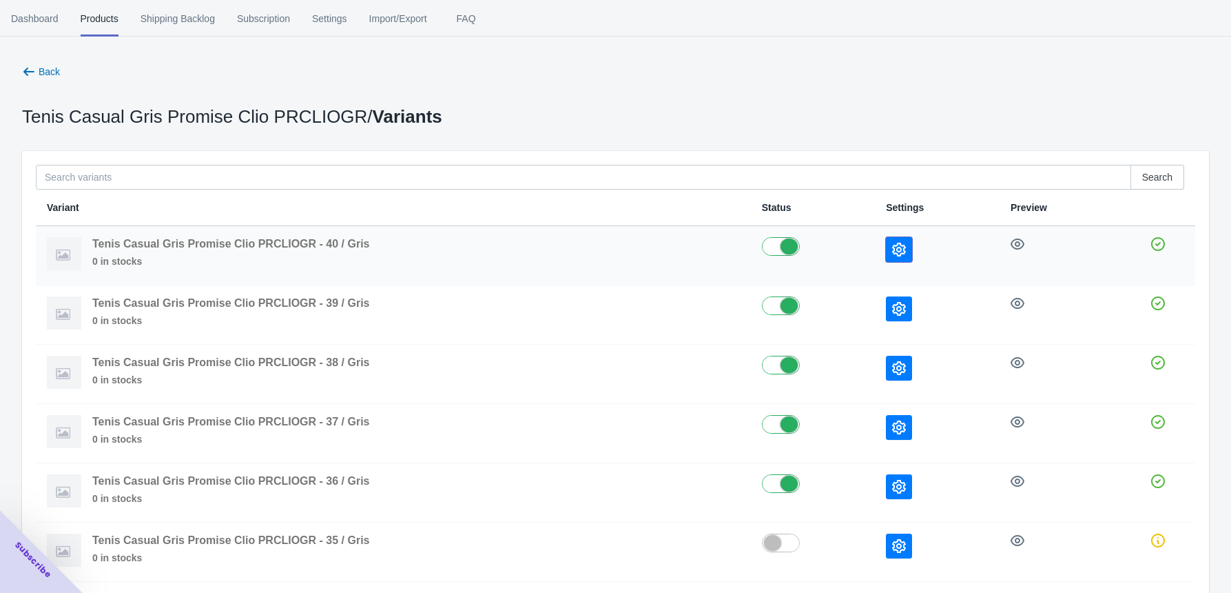
click at [892, 242] on button "button" at bounding box center [899, 249] width 26 height 25
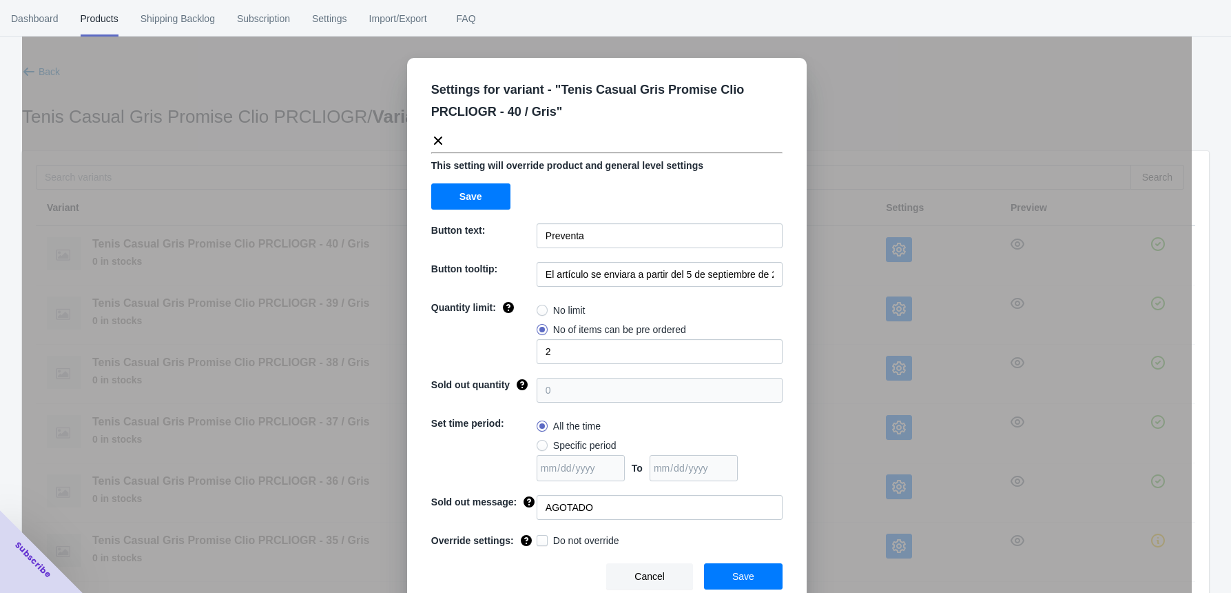
click at [626, 582] on button "Cancel" at bounding box center [649, 576] width 87 height 26
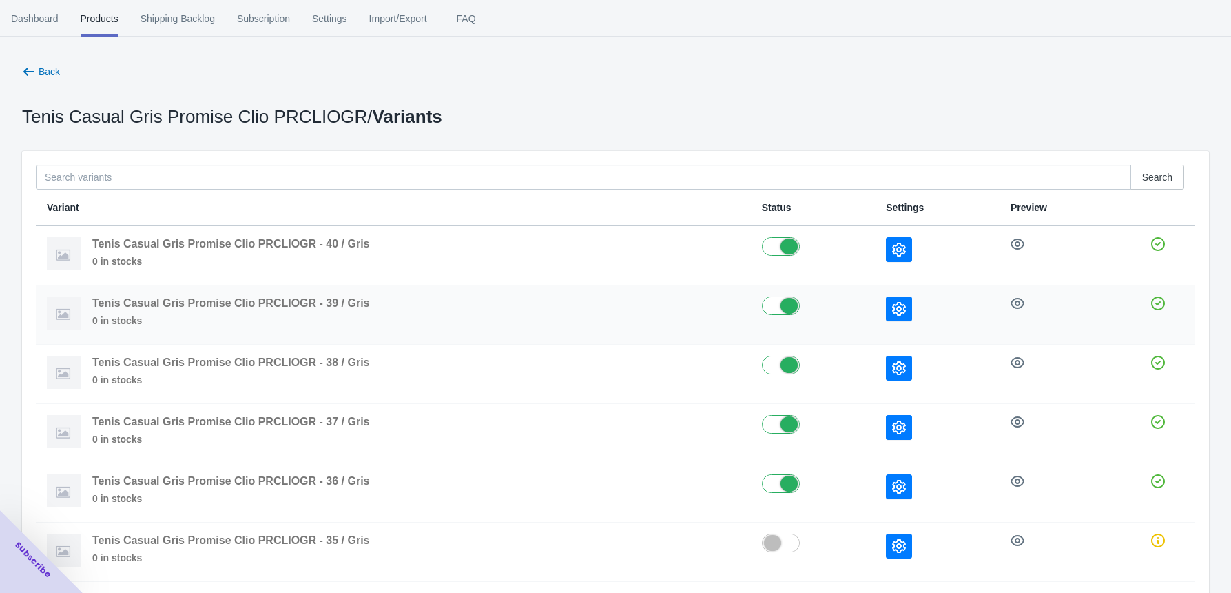
click at [892, 305] on icon "button" at bounding box center [899, 309] width 14 height 14
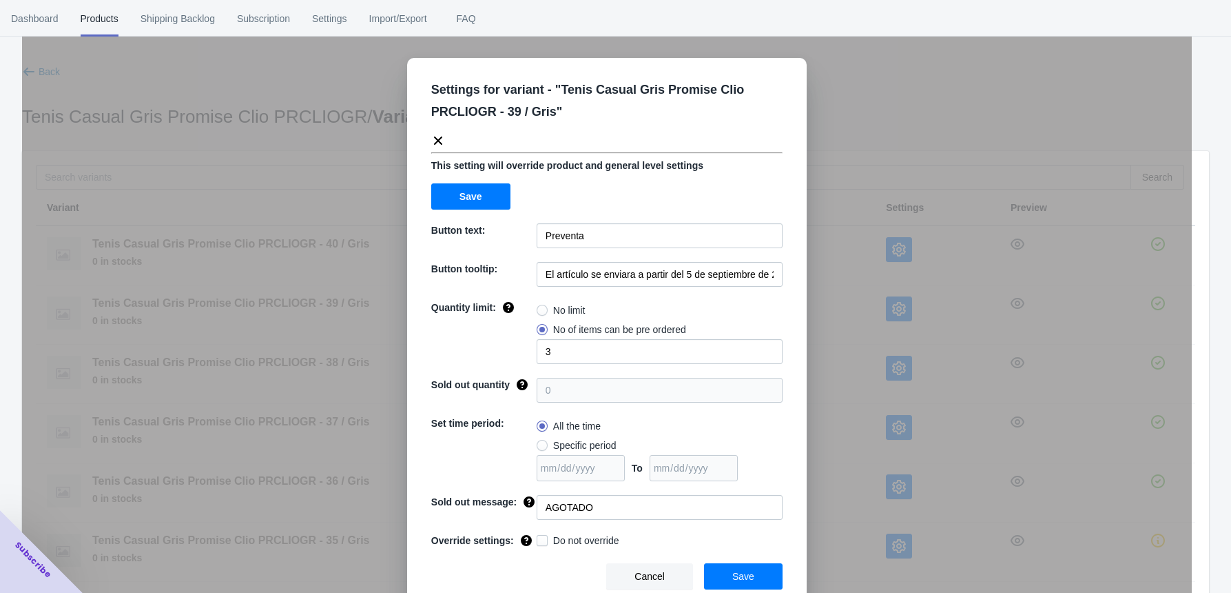
click at [671, 578] on button "Cancel" at bounding box center [649, 576] width 87 height 26
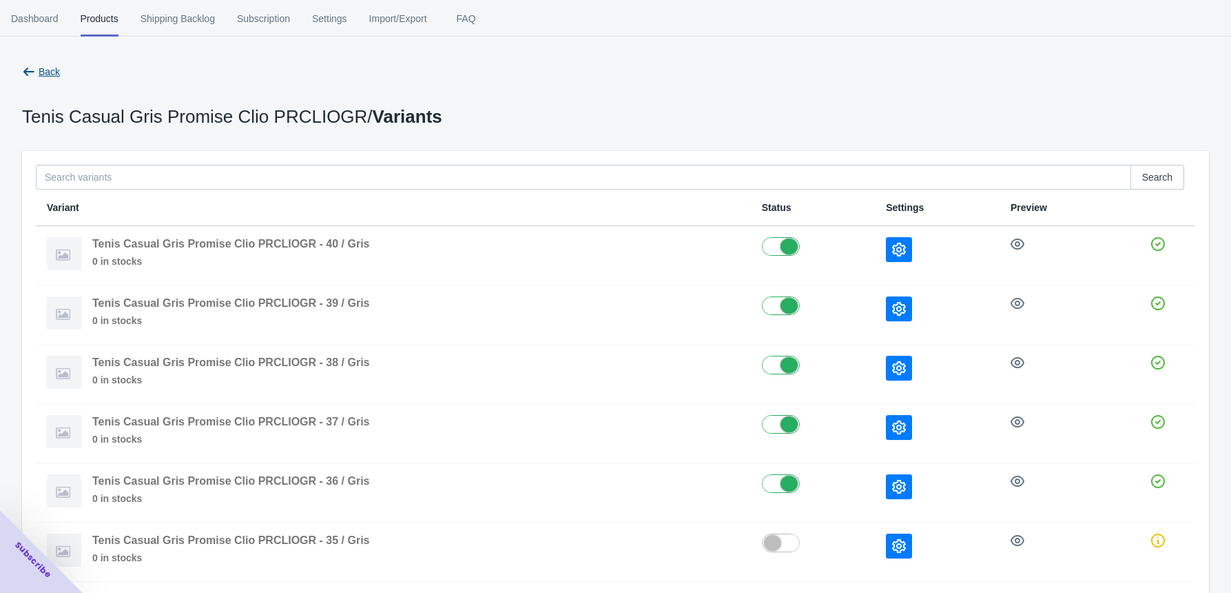
click at [39, 65] on span "Back" at bounding box center [41, 72] width 38 height 14
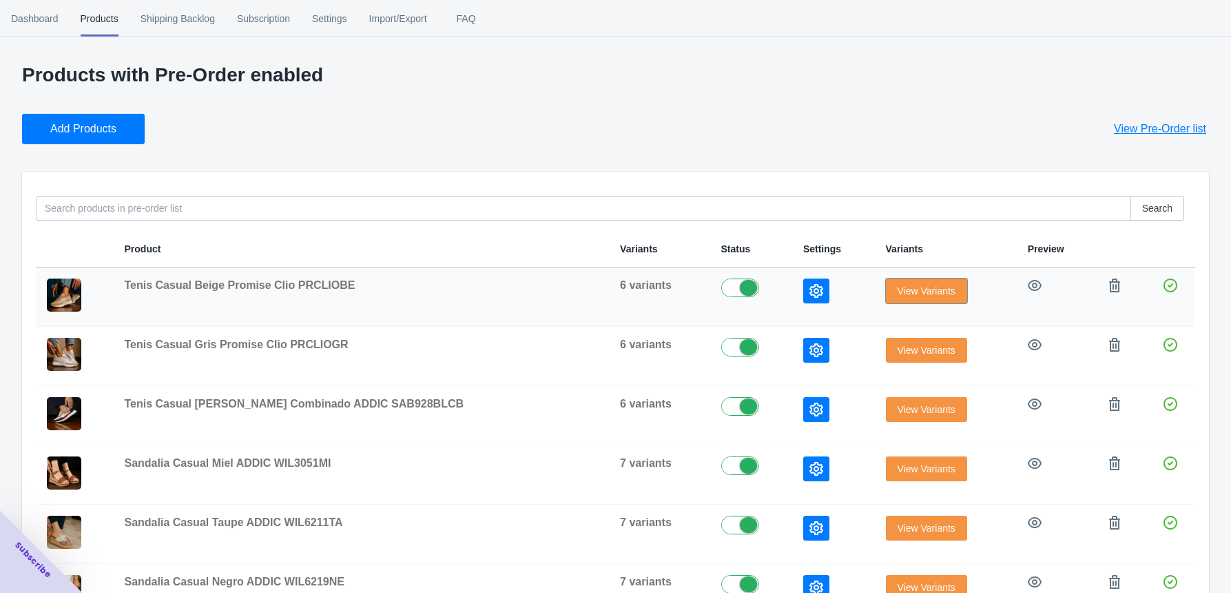
click at [898, 285] on span "View Variants" at bounding box center [927, 290] width 58 height 11
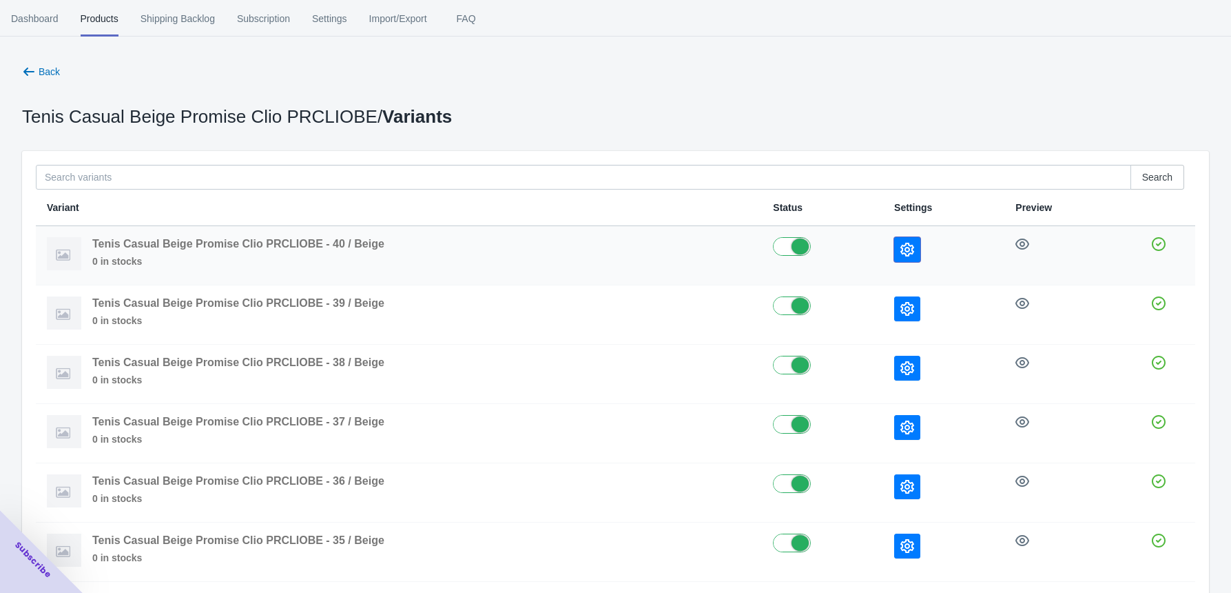
click at [895, 249] on button "button" at bounding box center [908, 249] width 26 height 25
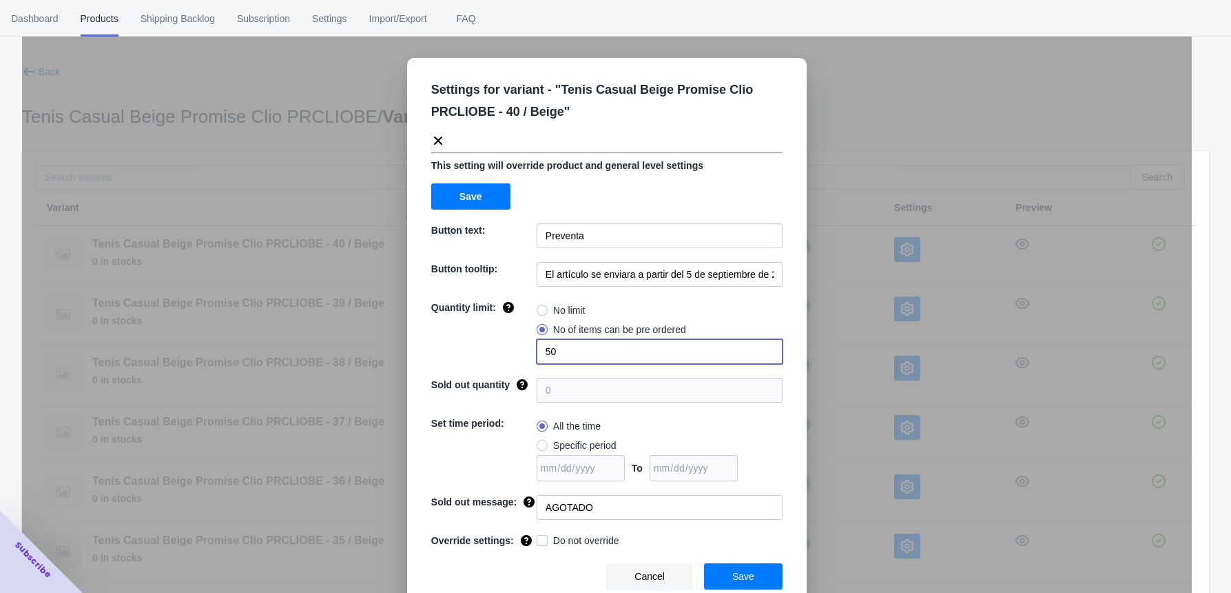
click at [491, 354] on div "Quantity limit: No limit No of items can be pre ordered 50" at bounding box center [606, 331] width 351 height 63
type input "2"
click at [723, 569] on button "Save" at bounding box center [743, 576] width 79 height 26
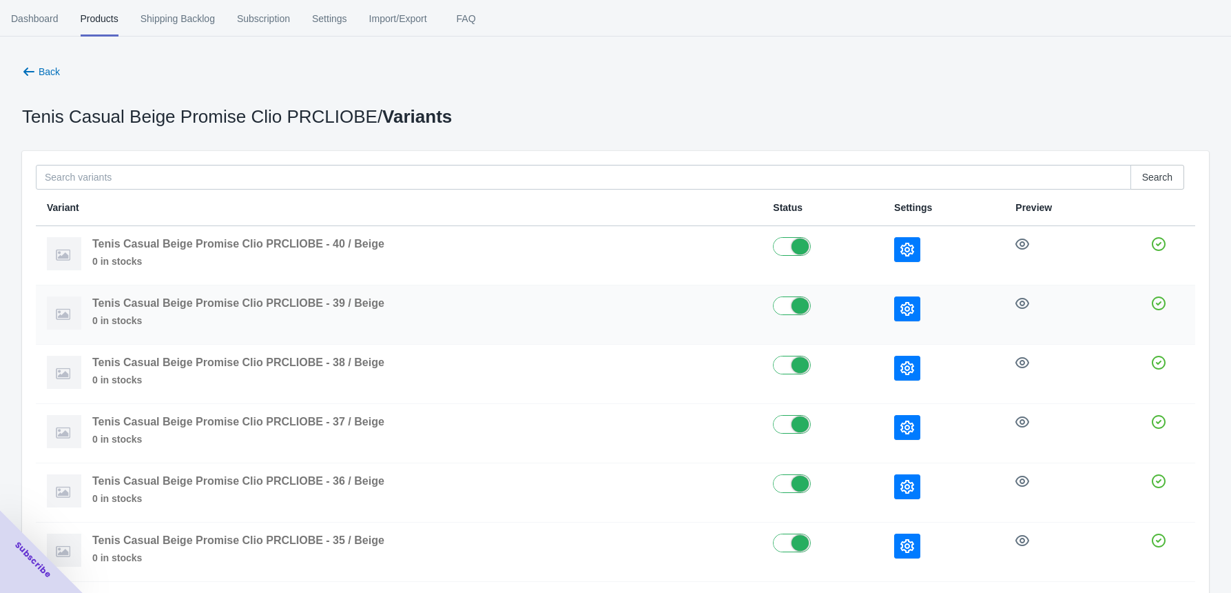
click at [901, 302] on icon "button" at bounding box center [908, 309] width 14 height 14
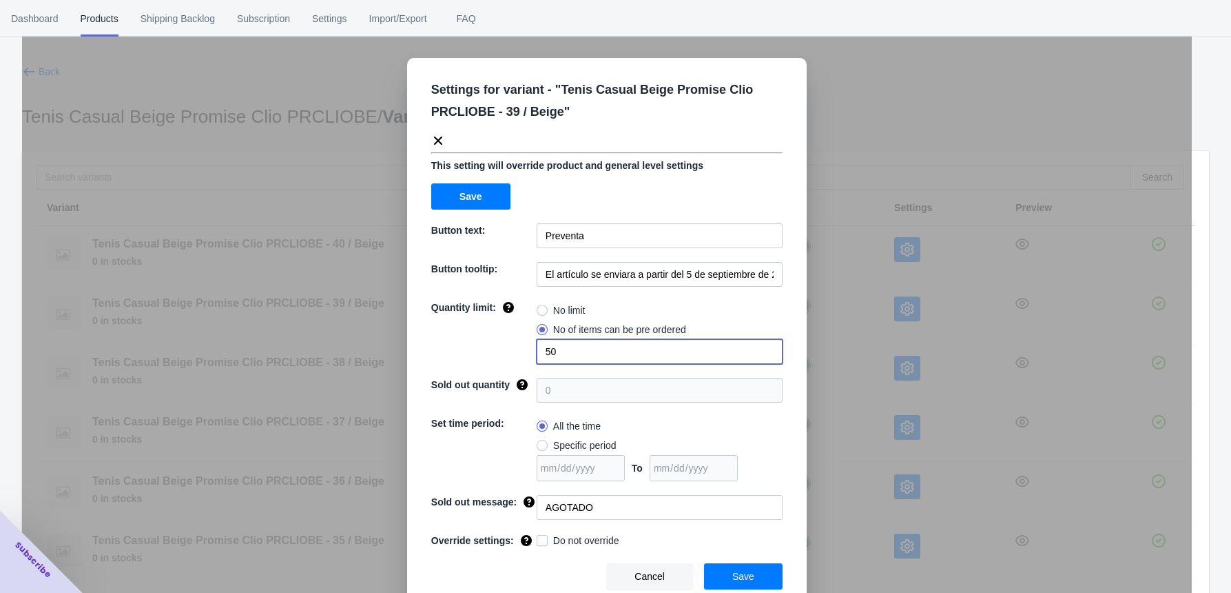
drag, startPoint x: 518, startPoint y: 361, endPoint x: 504, endPoint y: 362, distance: 13.9
click at [504, 362] on div "Quantity limit: No limit No of items can be pre ordered 50" at bounding box center [606, 331] width 351 height 63
type input "3"
drag, startPoint x: 742, startPoint y: 572, endPoint x: 785, endPoint y: 530, distance: 59.9
click at [742, 573] on span "Save" at bounding box center [744, 576] width 22 height 11
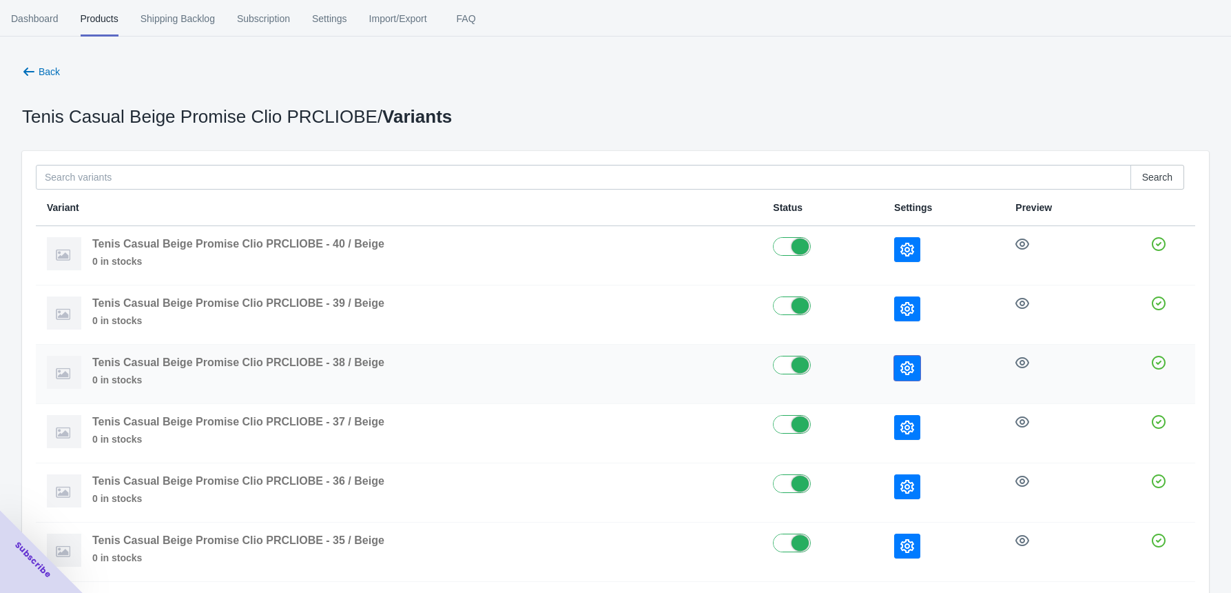
click at [903, 360] on button "button" at bounding box center [908, 368] width 26 height 25
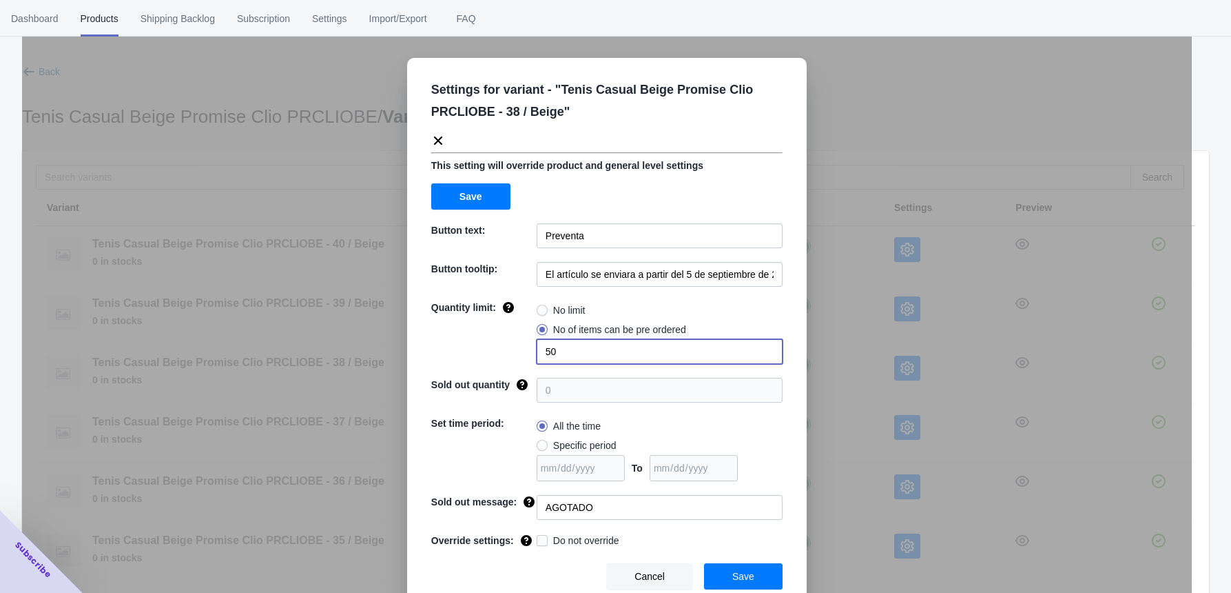
drag, startPoint x: 578, startPoint y: 354, endPoint x: 457, endPoint y: 356, distance: 121.3
click at [489, 356] on div "Quantity limit: No limit No of items can be pre ordered 50" at bounding box center [606, 331] width 351 height 63
type input "3"
click at [742, 578] on span "Save" at bounding box center [744, 576] width 22 height 11
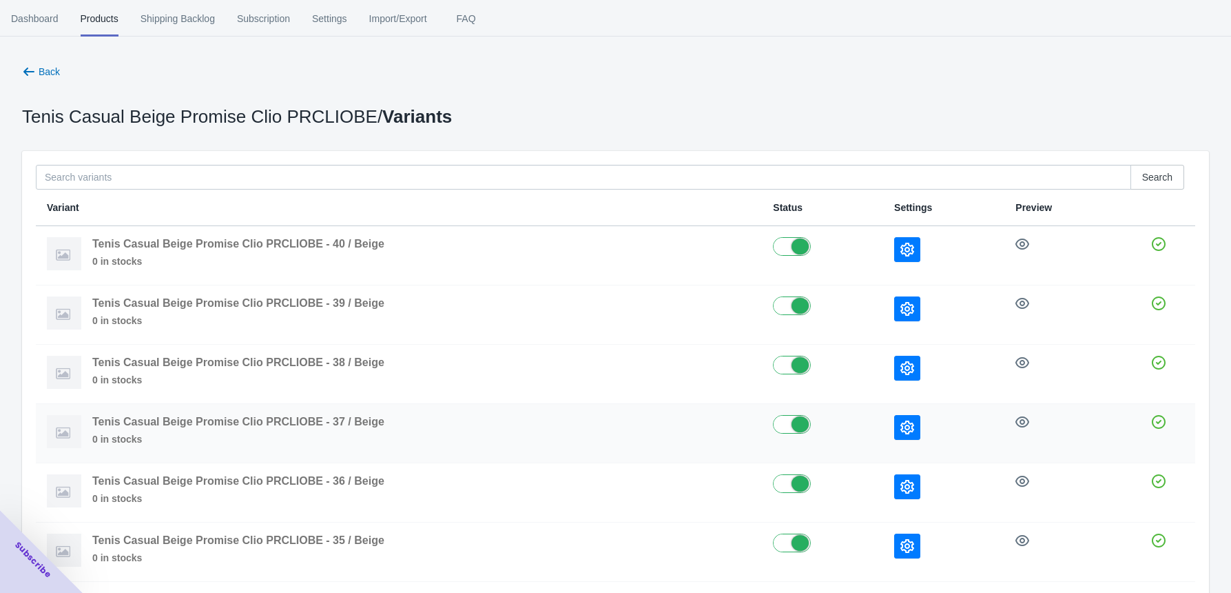
click at [901, 418] on button "button" at bounding box center [908, 427] width 26 height 25
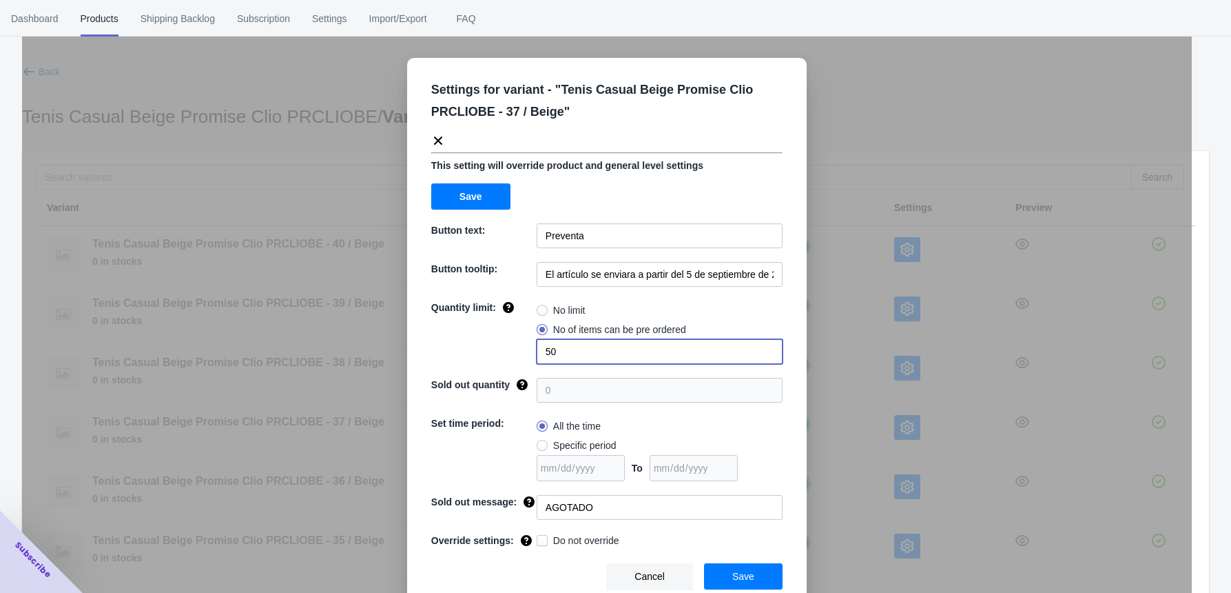
drag, startPoint x: 508, startPoint y: 365, endPoint x: 492, endPoint y: 367, distance: 16.0
click at [492, 367] on div "Settings for variant - " Tenis Casual Beige Promise Clio PRCLIOBE - 37 / Beige …" at bounding box center [607, 334] width 400 height 552
type input "3"
click at [742, 574] on span "Save" at bounding box center [744, 576] width 22 height 11
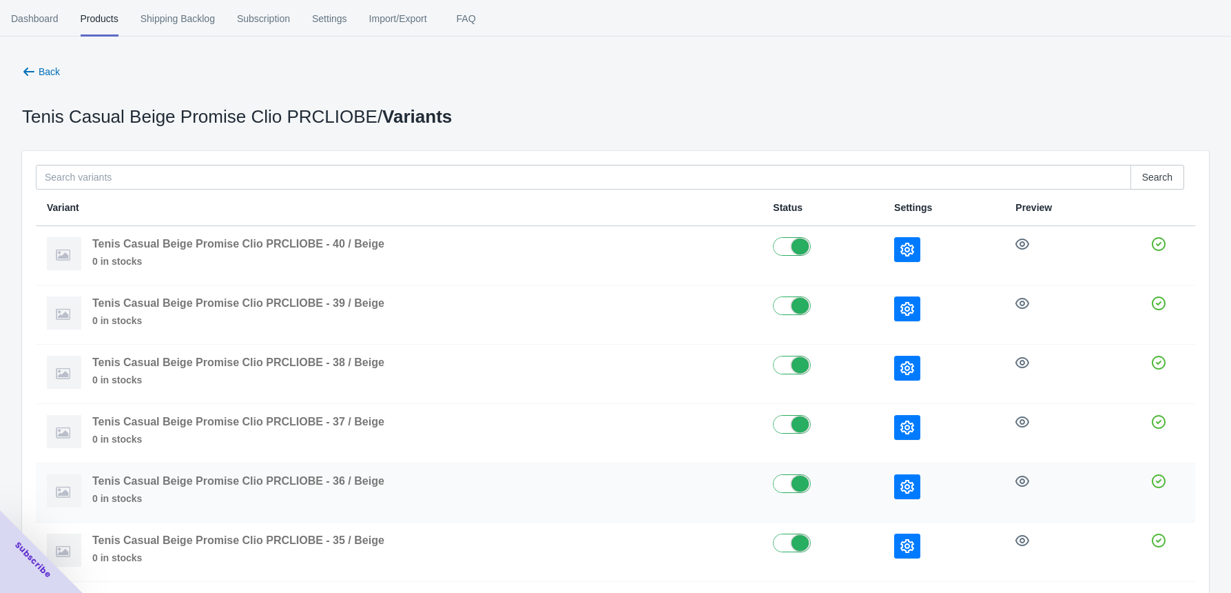
click at [887, 486] on td at bounding box center [943, 492] width 121 height 59
click at [901, 486] on icon "button" at bounding box center [908, 487] width 14 height 14
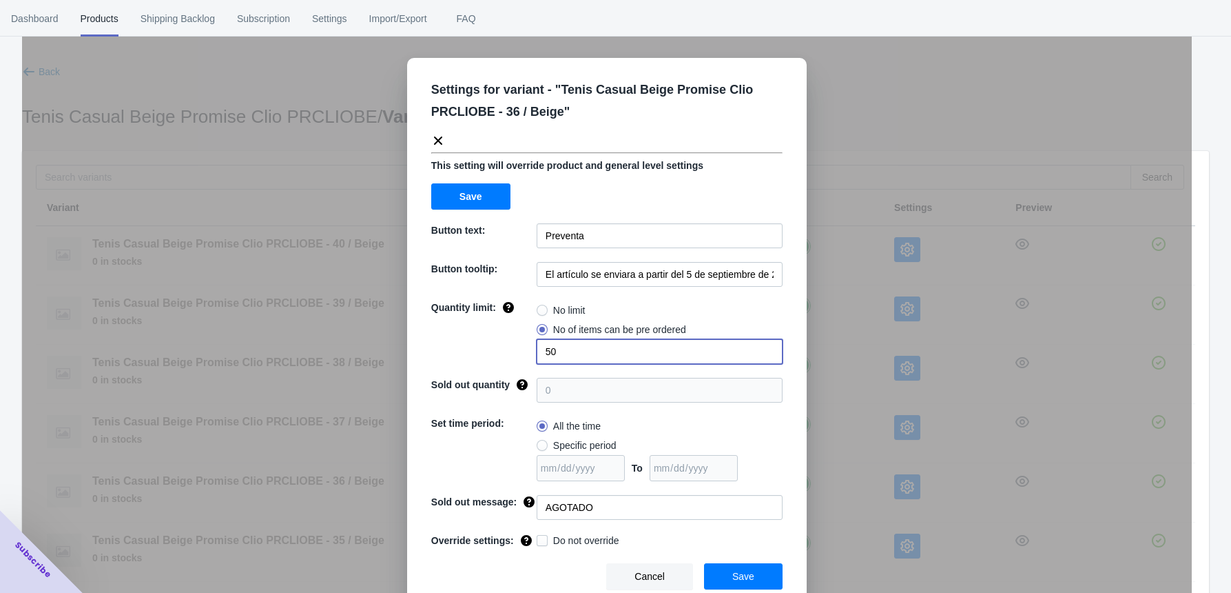
drag, startPoint x: 536, startPoint y: 347, endPoint x: 449, endPoint y: 347, distance: 87.5
click at [449, 347] on div "Quantity limit: No limit No of items can be pre ordered 50" at bounding box center [606, 331] width 351 height 63
type input "2"
click at [744, 568] on button "Save" at bounding box center [743, 576] width 79 height 26
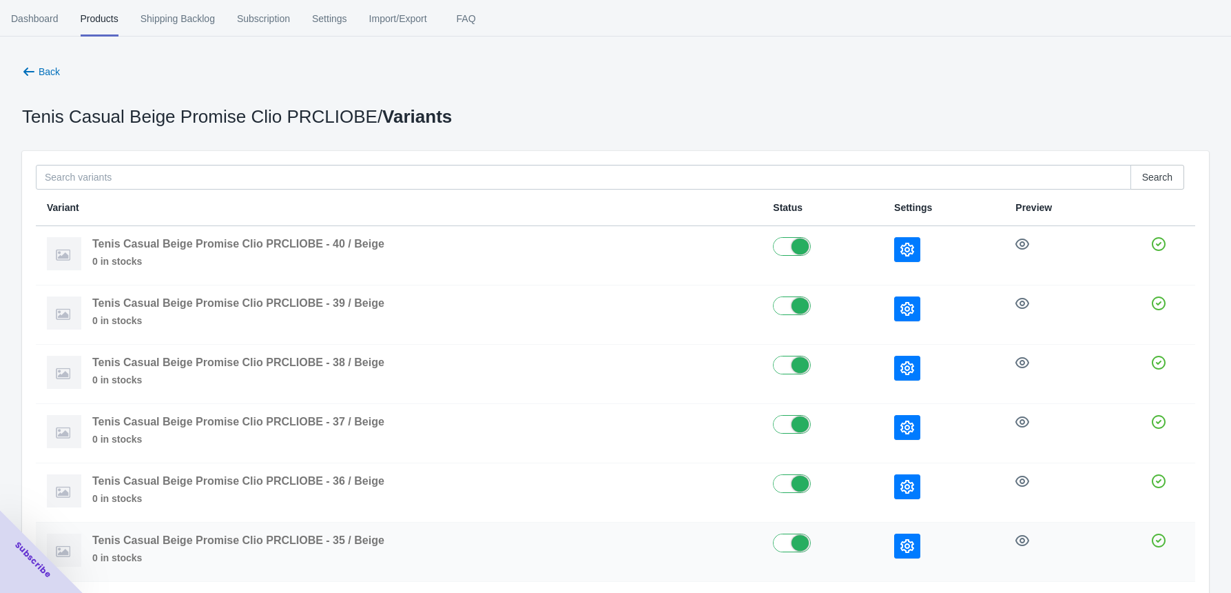
click at [778, 546] on label at bounding box center [822, 541] width 99 height 17
checkbox input "false"
click at [912, 486] on button "button" at bounding box center [908, 486] width 26 height 25
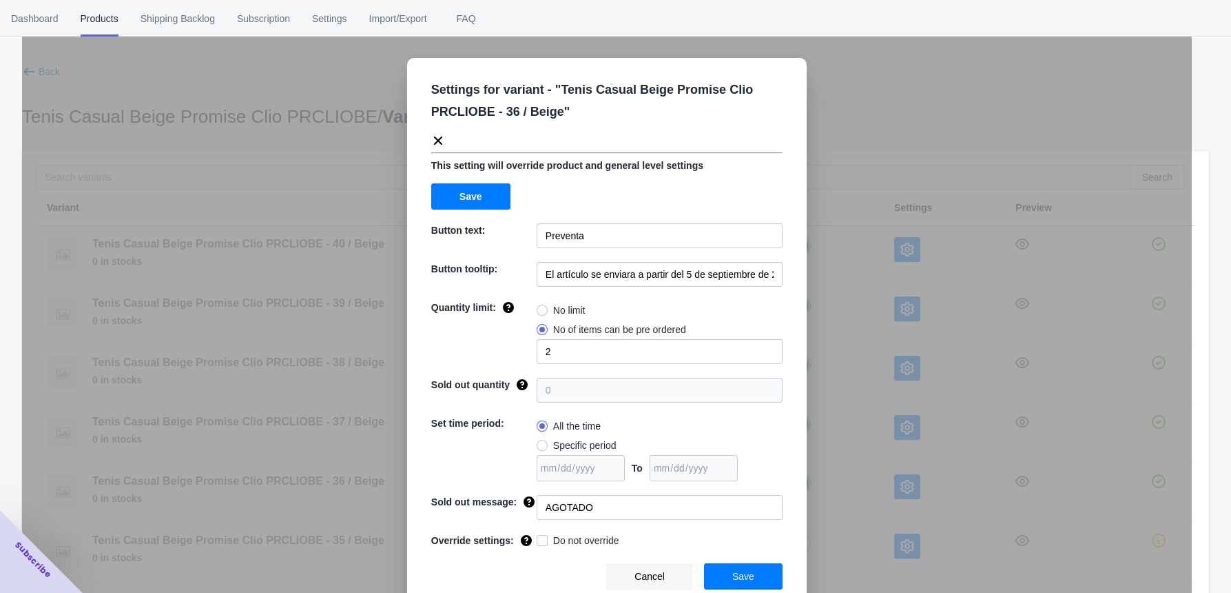
click at [836, 275] on div "Settings for variant - " Tenis Casual Beige Promise Clio PRCLIOBE - 36 / Beige …" at bounding box center [607, 330] width 1170 height 593
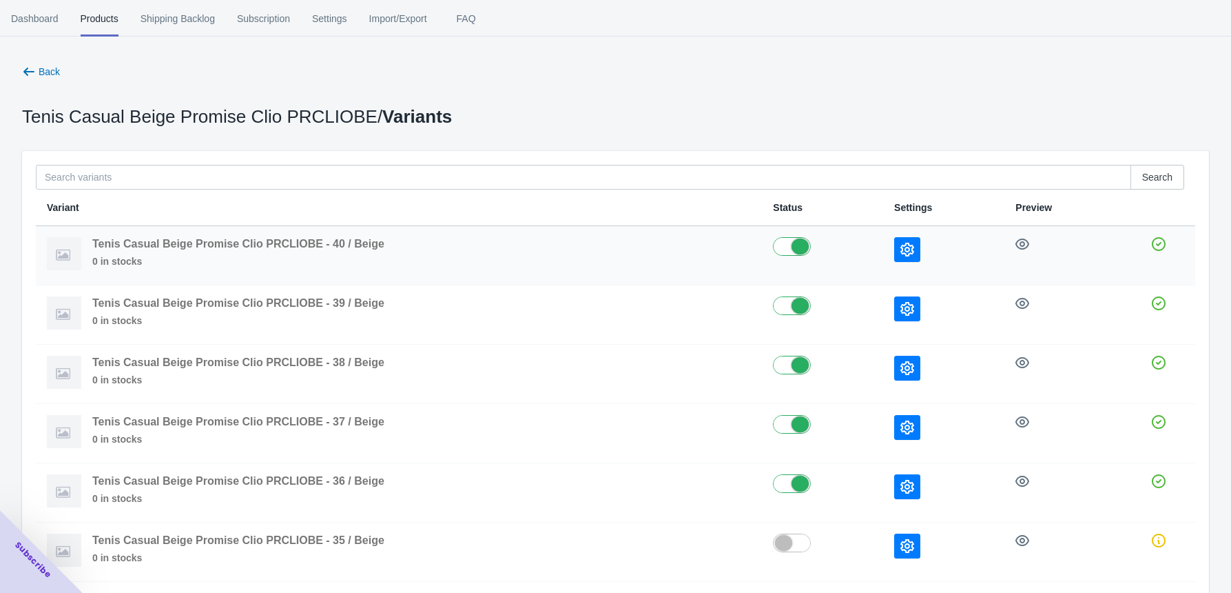
click at [908, 243] on icon "button" at bounding box center [908, 250] width 14 height 14
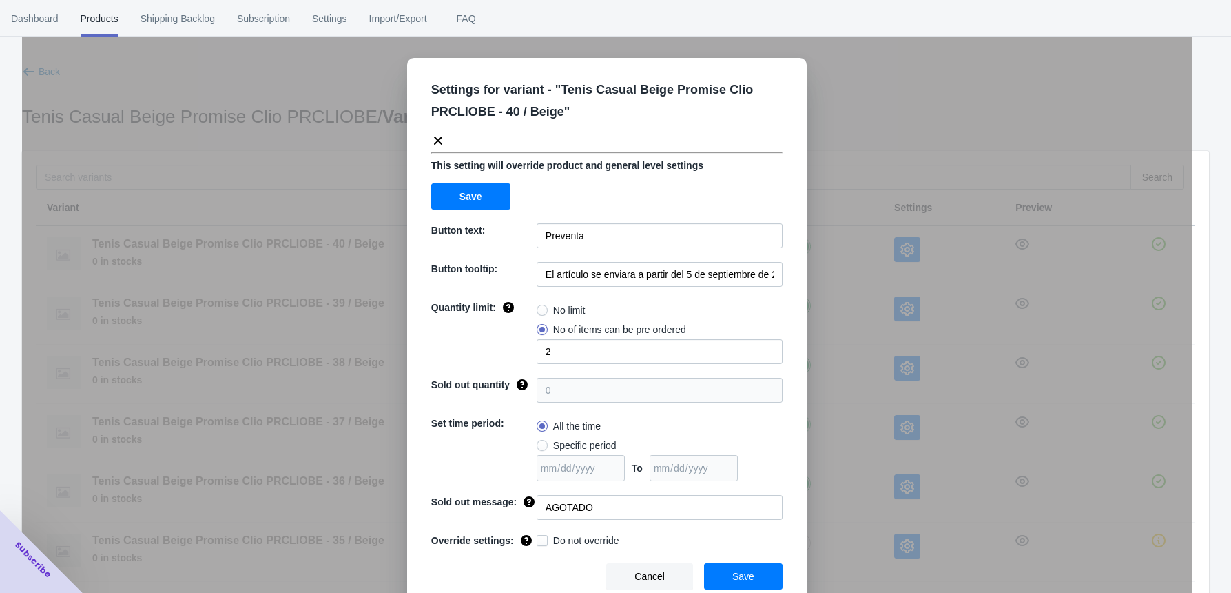
click at [861, 245] on div "Settings for variant - " Tenis Casual Beige Promise Clio PRCLIOBE - 40 / Beige …" at bounding box center [607, 330] width 1170 height 593
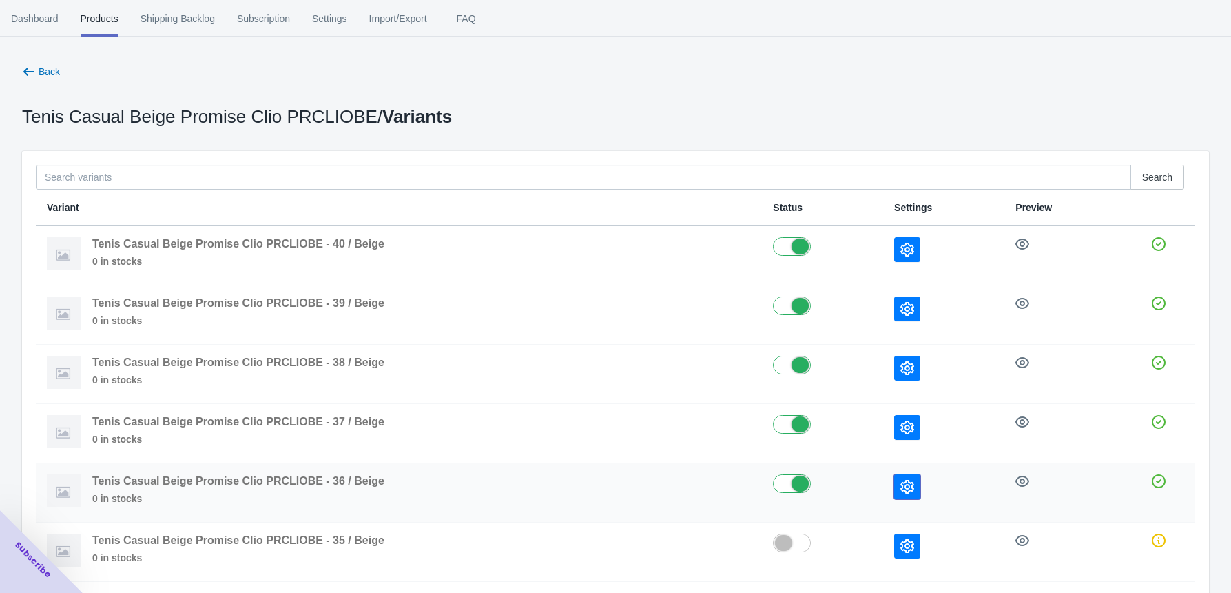
click at [901, 484] on icon "button" at bounding box center [908, 487] width 14 height 14
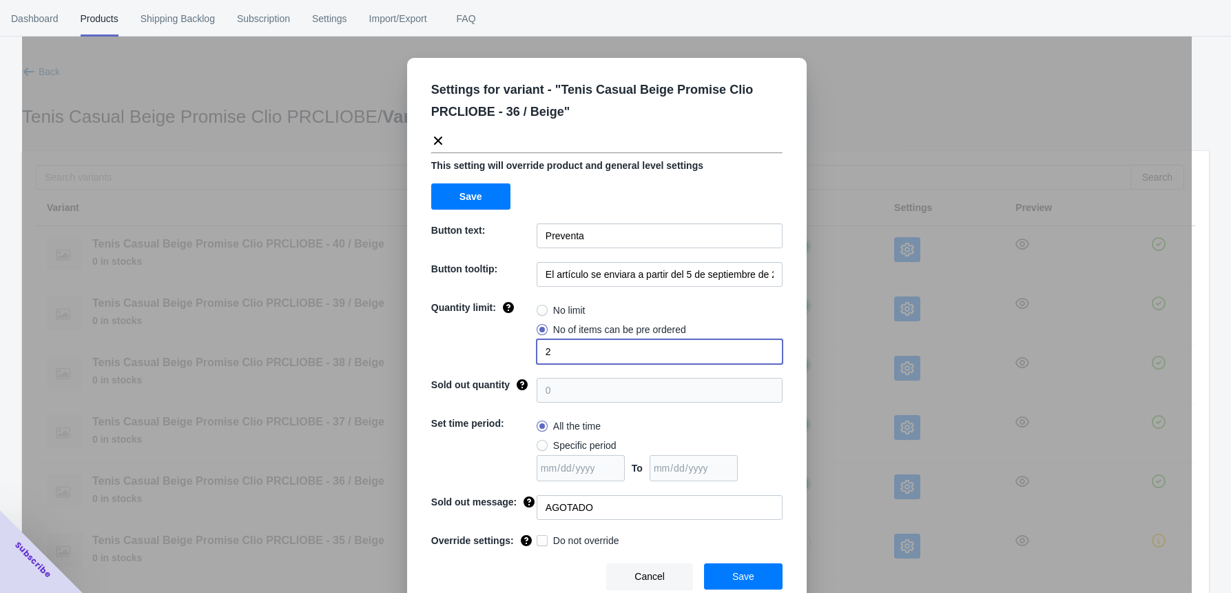
drag, startPoint x: 511, startPoint y: 349, endPoint x: 493, endPoint y: 351, distance: 18.1
click at [498, 351] on div "Quantity limit: No limit No of items can be pre ordered 2" at bounding box center [606, 331] width 351 height 63
type input "1"
click at [733, 575] on span "Save" at bounding box center [744, 576] width 22 height 11
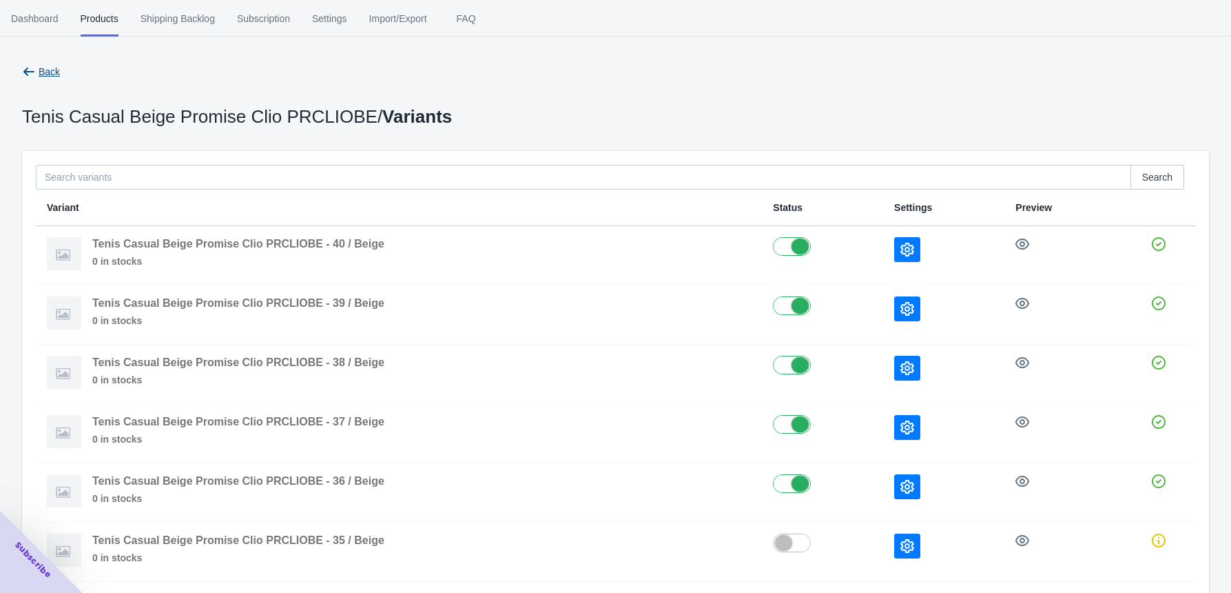
click at [30, 70] on icon "button" at bounding box center [29, 72] width 14 height 14
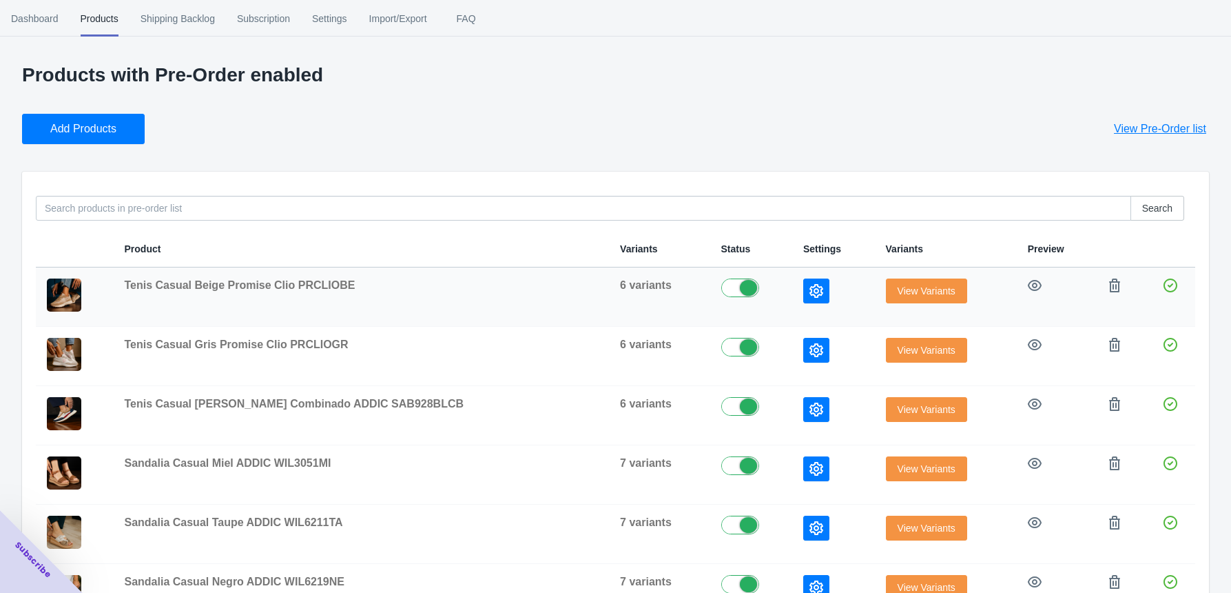
click at [898, 287] on span "View Variants" at bounding box center [927, 290] width 58 height 11
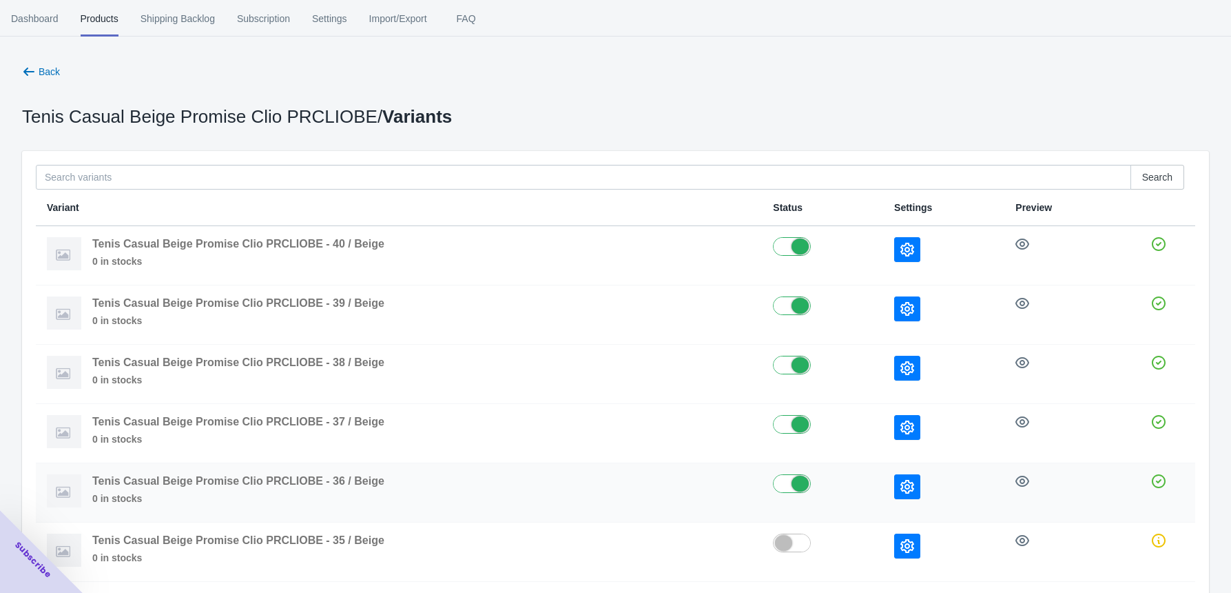
click at [901, 489] on icon "button" at bounding box center [908, 487] width 14 height 14
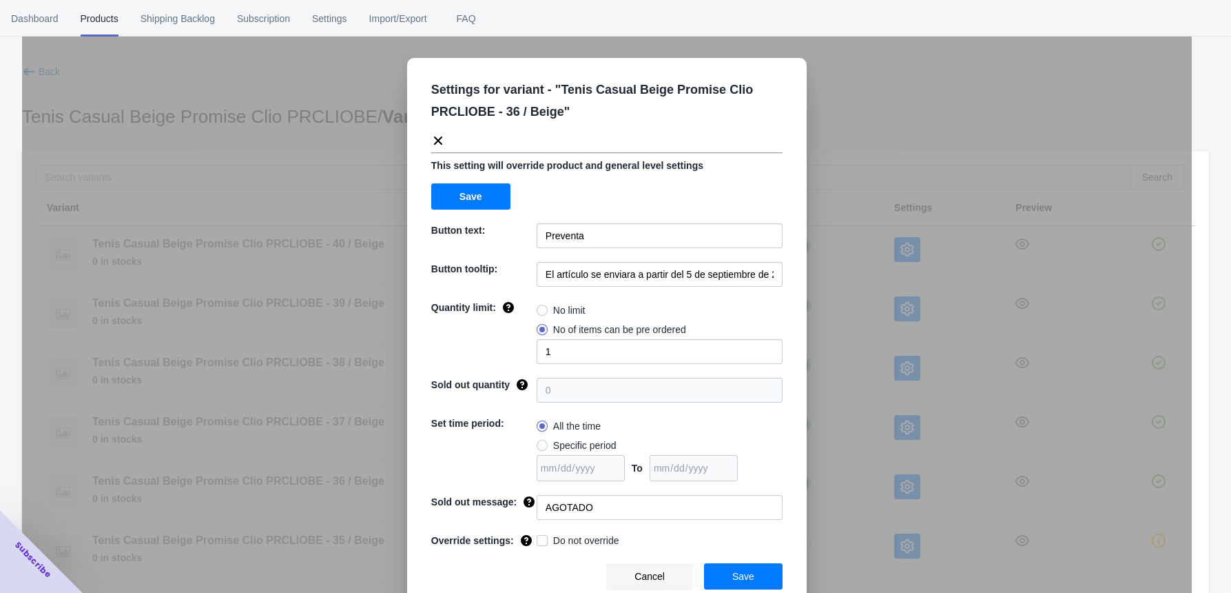
click at [865, 444] on div "Settings for variant - " Tenis Casual Beige Promise Clio PRCLIOBE - 36 / Beige …" at bounding box center [607, 330] width 1170 height 593
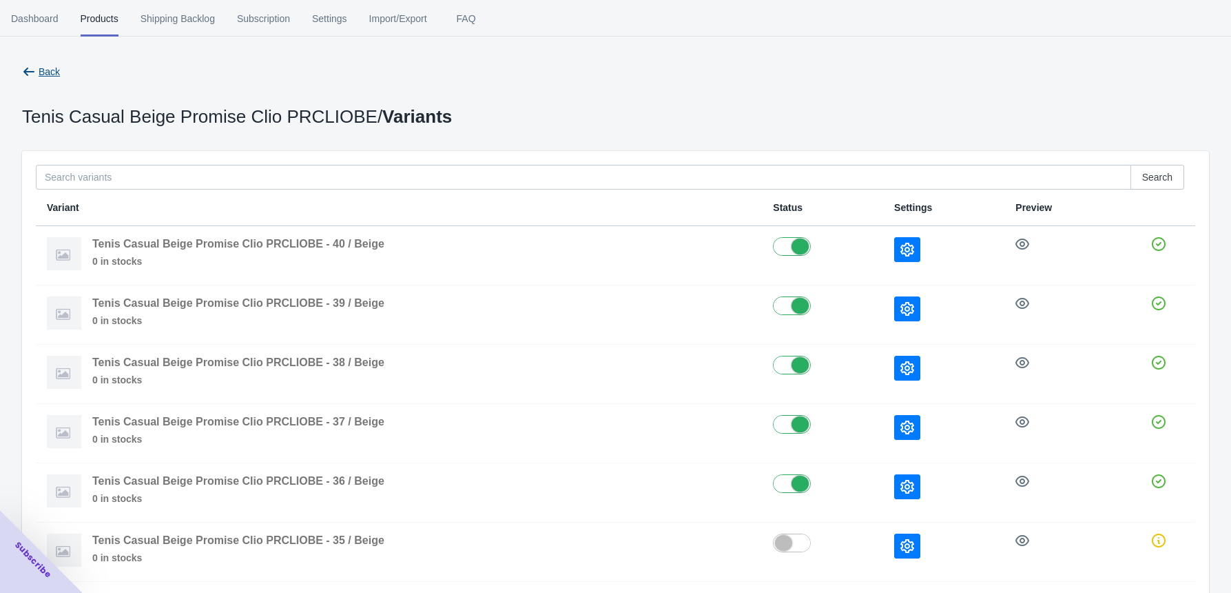
click at [35, 63] on button "Back" at bounding box center [41, 71] width 49 height 25
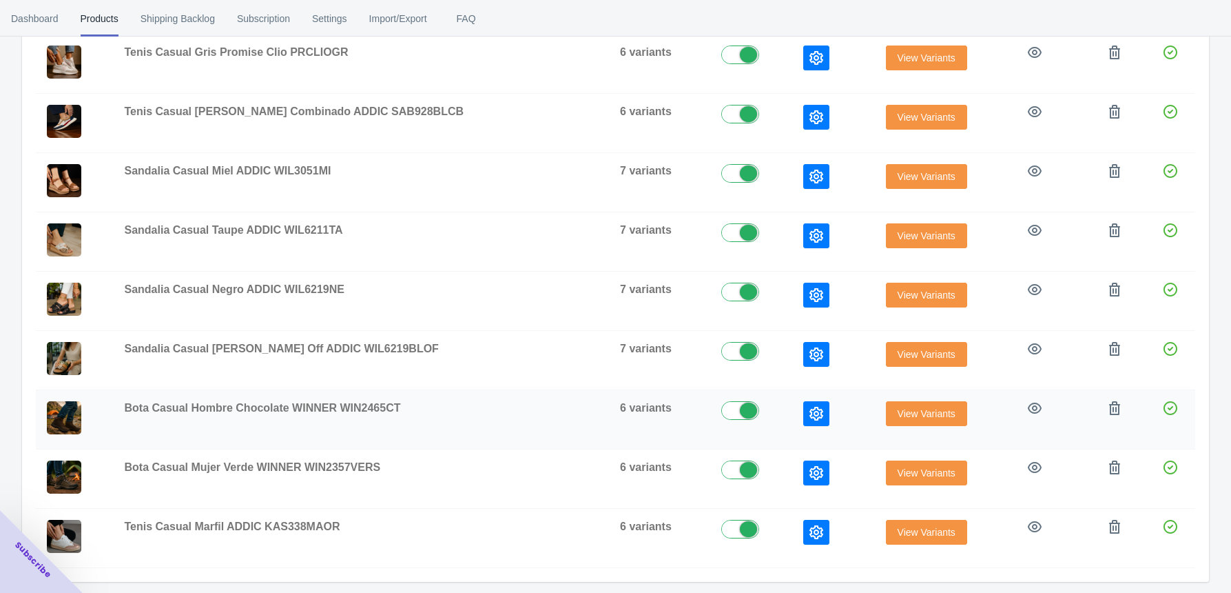
scroll to position [347, 0]
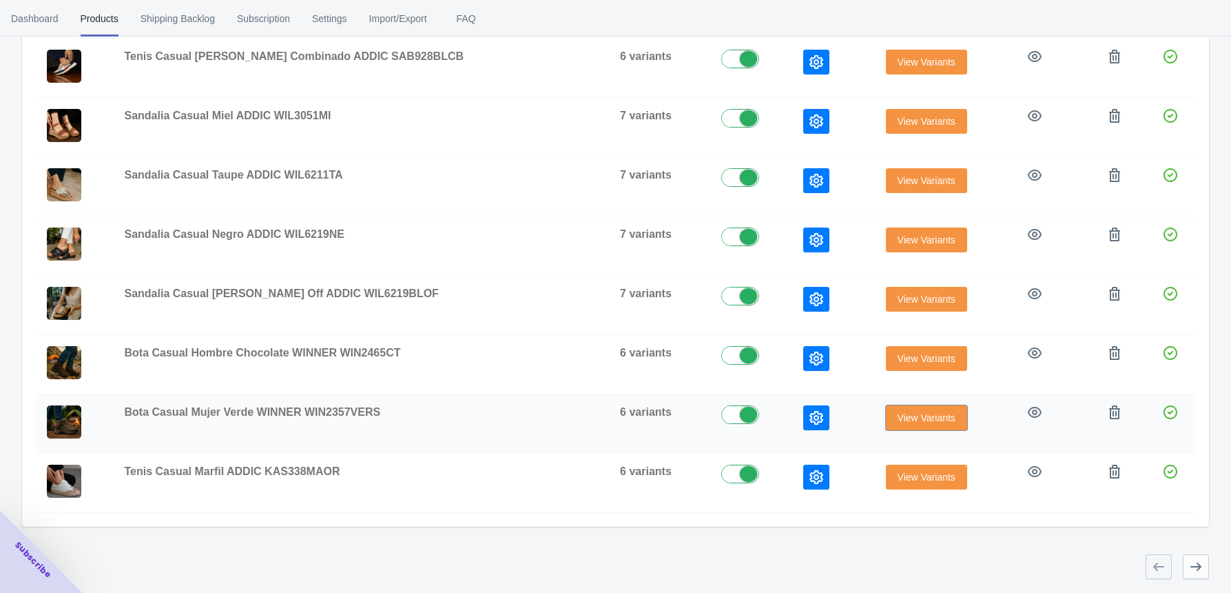
click at [889, 424] on button "View Variants" at bounding box center [926, 417] width 81 height 25
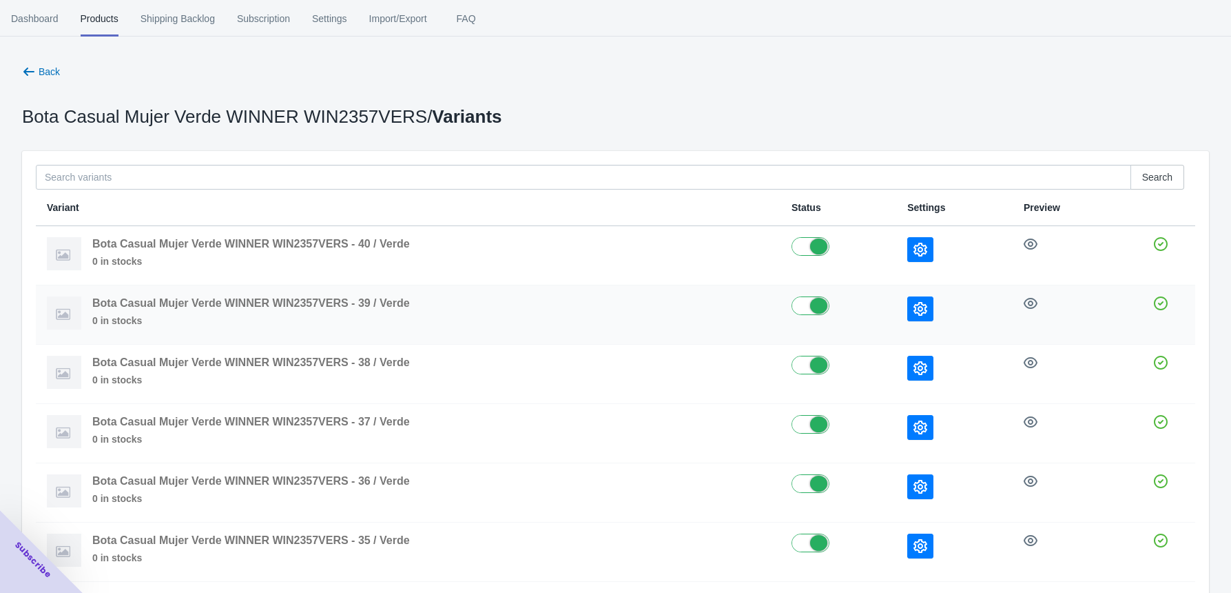
click at [922, 309] on icon "button" at bounding box center [921, 309] width 14 height 14
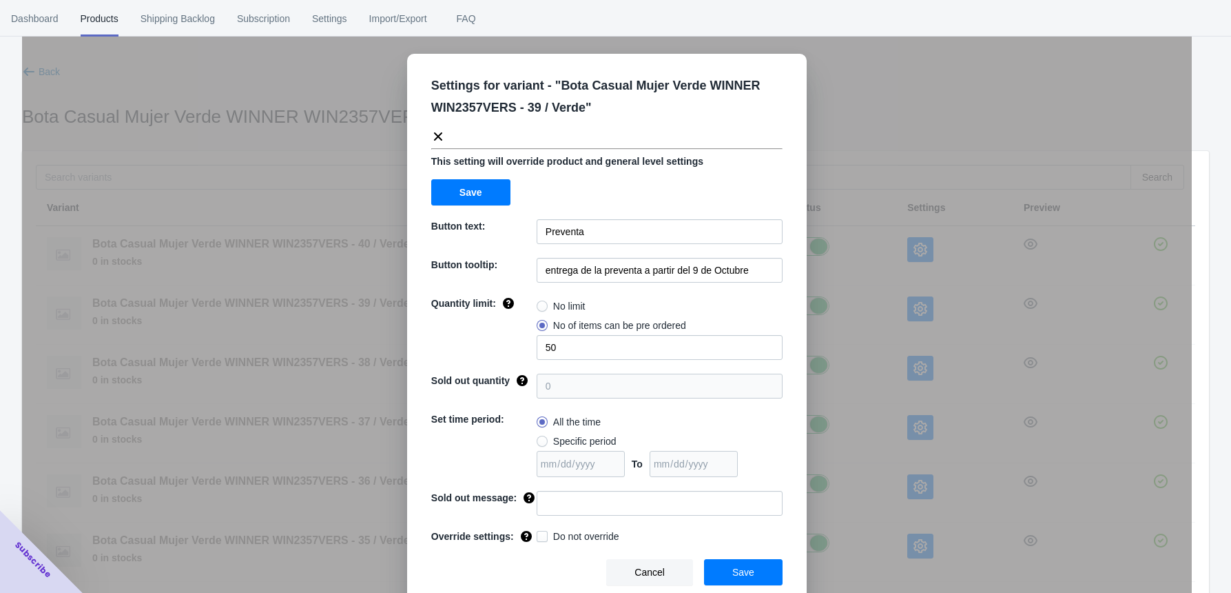
scroll to position [7, 0]
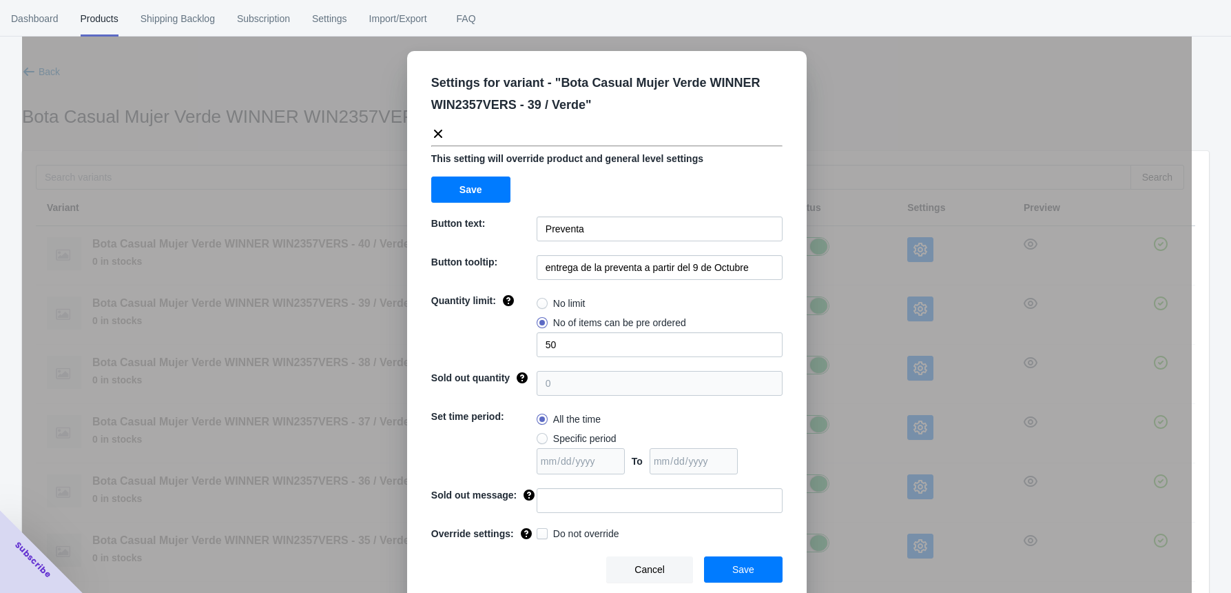
click at [958, 109] on div "Settings for variant - " Bota Casual Mujer Verde WINNER WIN2357VERS - 39 / Verd…" at bounding box center [607, 330] width 1170 height 593
